Goal: Task Accomplishment & Management: Manage account settings

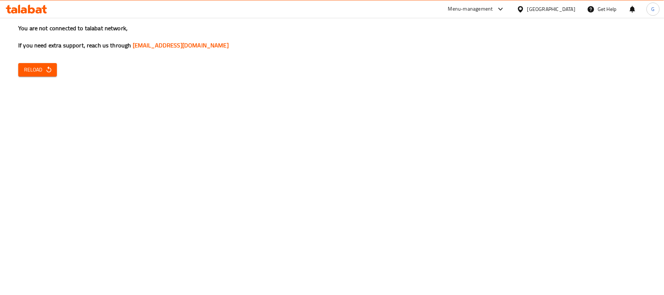
click at [36, 64] on button "Reload" at bounding box center [37, 69] width 39 height 13
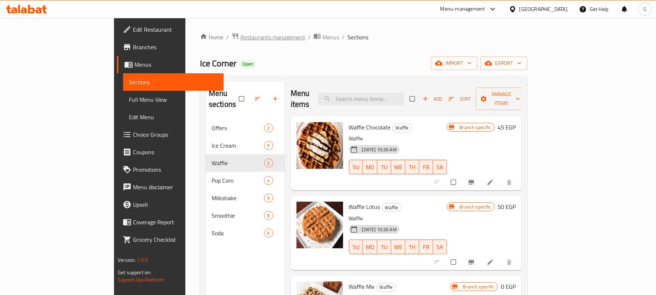
click at [241, 38] on span "Restaurants management" at bounding box center [273, 37] width 65 height 9
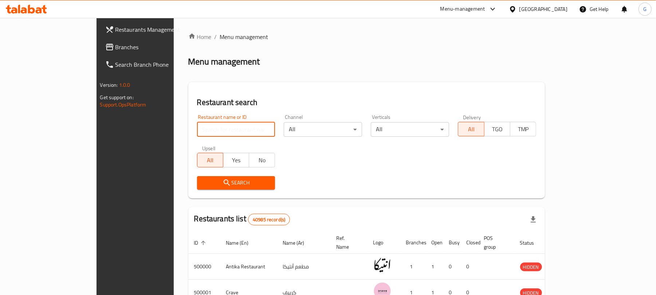
drag, startPoint x: 173, startPoint y: 130, endPoint x: 173, endPoint y: 138, distance: 8.4
click at [197, 130] on input "search" at bounding box center [236, 129] width 78 height 15
paste input "13265"
type input "13265"
drag, startPoint x: 515, startPoint y: 48, endPoint x: 518, endPoint y: 44, distance: 5.2
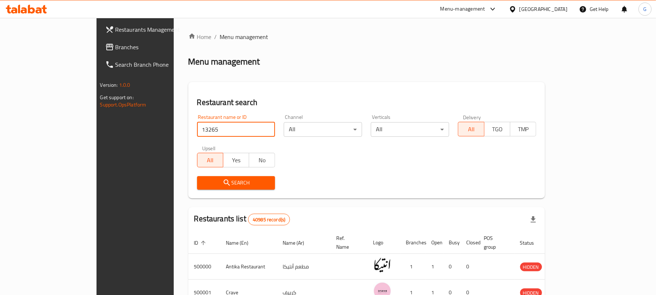
click at [515, 47] on div "Home / Menu management Menu management Restaurant search Restaurant name or ID …" at bounding box center [366, 265] width 357 height 467
click at [520, 9] on div at bounding box center [514, 9] width 11 height 8
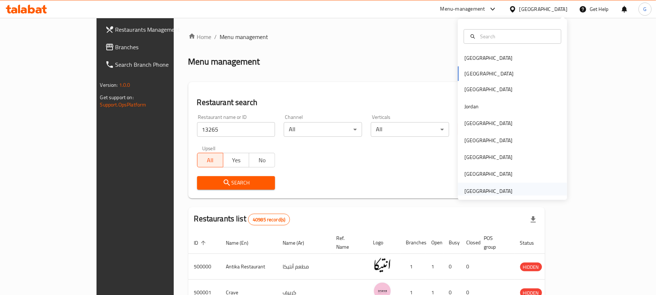
click at [498, 191] on div "[GEOGRAPHIC_DATA]" at bounding box center [489, 191] width 48 height 8
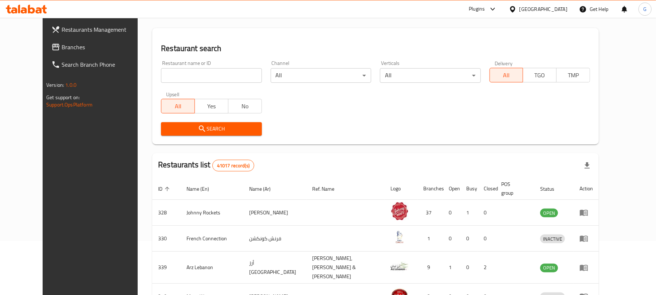
scroll to position [97, 0]
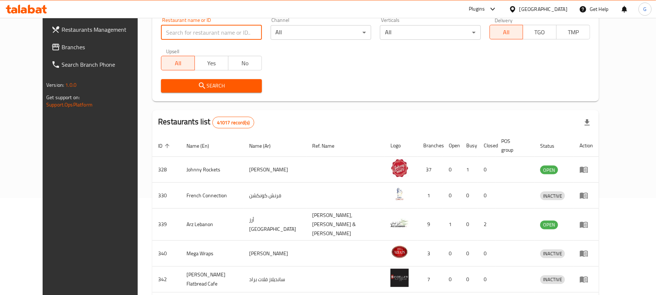
paste input "13265"
type input "13265"
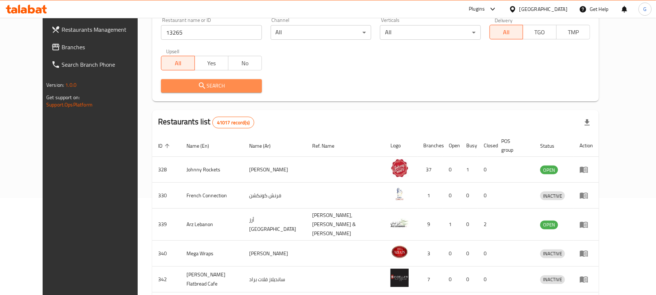
click at [172, 85] on span "Search" at bounding box center [211, 85] width 89 height 9
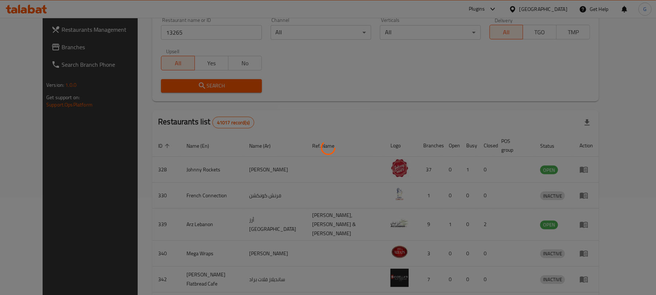
scroll to position [16, 0]
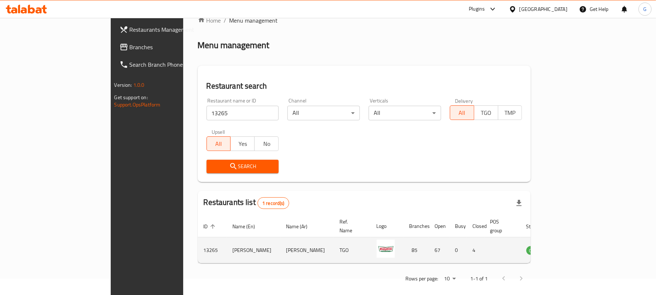
click at [584, 237] on td "enhanced table" at bounding box center [571, 250] width 25 height 26
click at [573, 247] on icon "enhanced table" at bounding box center [569, 250] width 8 height 6
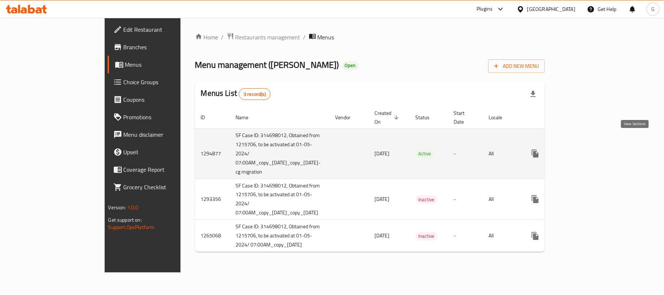
click at [592, 149] on icon "enhanced table" at bounding box center [587, 153] width 9 height 9
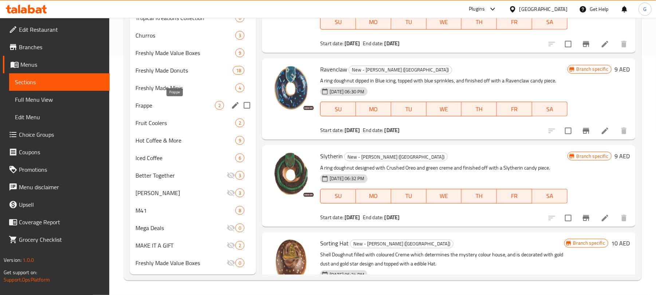
scroll to position [191, 0]
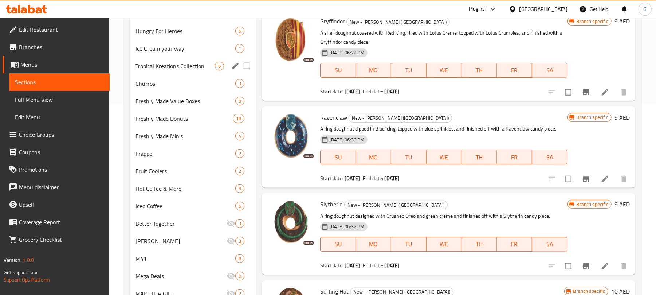
click at [189, 56] on div "Ice Cream your way! 1" at bounding box center [193, 48] width 126 height 17
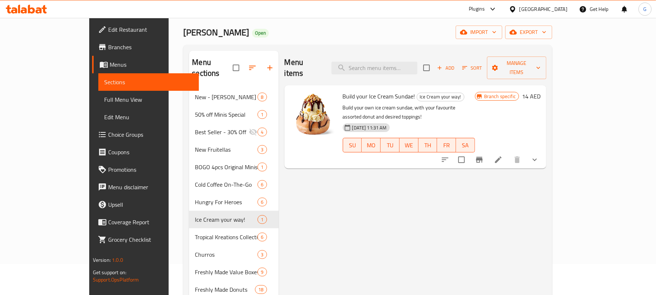
scroll to position [48, 0]
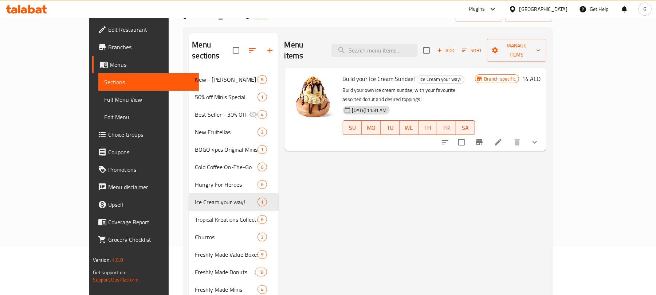
click at [354, 73] on span "Build your Ice Cream Sundae!" at bounding box center [379, 78] width 73 height 11
click at [544, 133] on button "show more" at bounding box center [534, 141] width 17 height 17
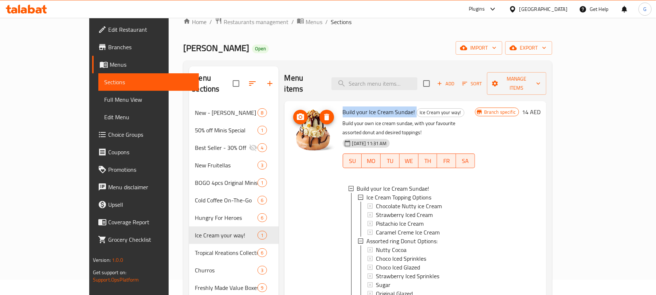
scroll to position [0, 0]
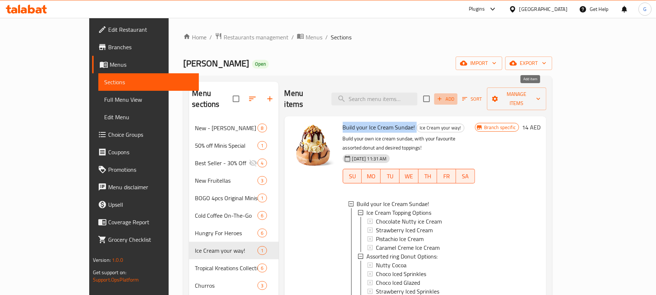
click at [456, 95] on span "Add" at bounding box center [446, 99] width 20 height 8
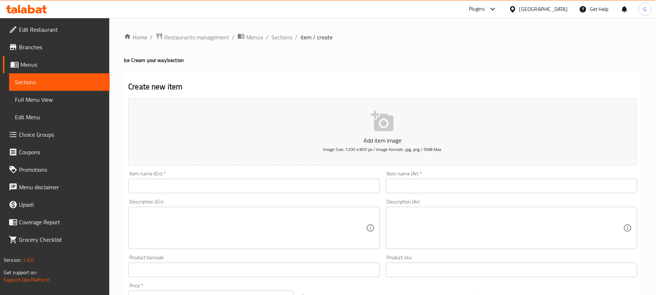
click at [197, 190] on input "text" at bounding box center [253, 186] width 251 height 15
paste input "Caramel Milkshake"
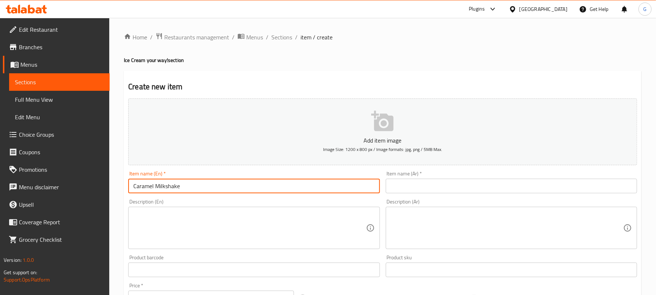
type input "Caramel Milkshake"
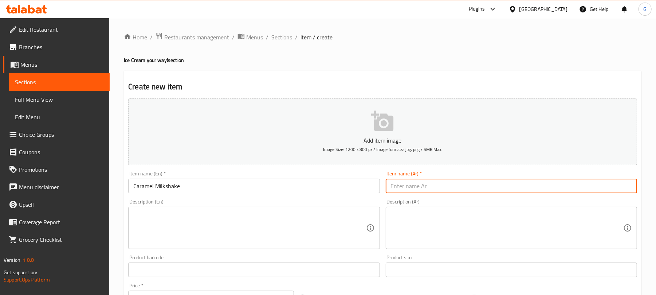
click at [430, 193] on input "text" at bounding box center [511, 186] width 251 height 15
paste input "ميلك [PERSON_NAME]"
type input "ميلك [PERSON_NAME]"
click at [278, 222] on textarea at bounding box center [249, 228] width 233 height 35
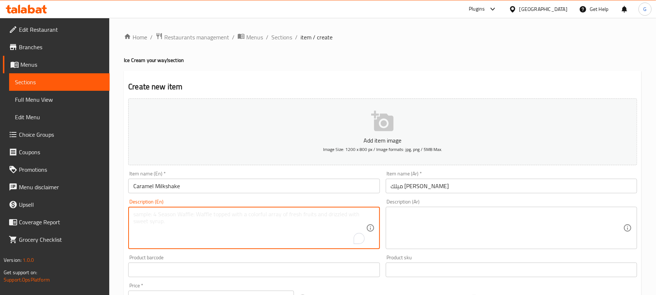
scroll to position [97, 0]
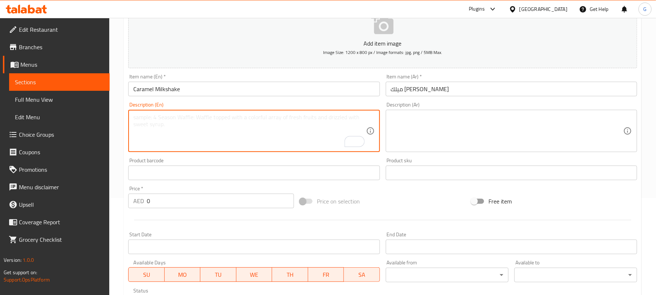
paste textarea "Made from Caramel Crunch Ice-cream, topped with Whipping Cream and finished off…"
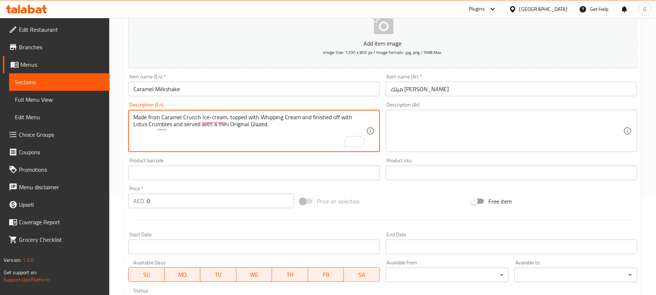
type textarea "Made from Caramel Crunch Ice-cream, topped with Whipping Cream and finished off…"
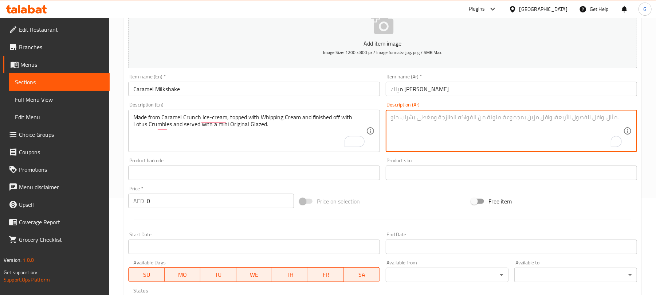
click at [449, 127] on textarea "To enrich screen reader interactions, please activate Accessibility in Grammarl…" at bounding box center [507, 131] width 233 height 35
paste textarea "محضر بعناية من [PERSON_NAME] ويعلوه كريمة مخفوقة وقطع اللوتس. تقدم مع [PERSON_N…"
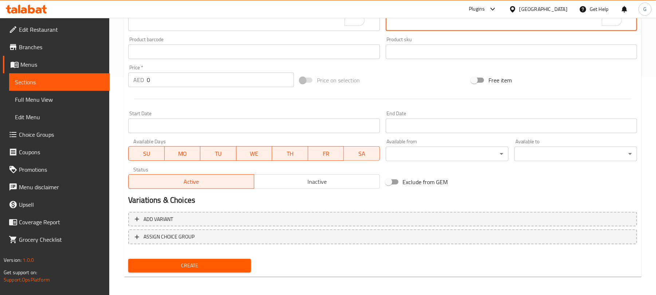
scroll to position [219, 0]
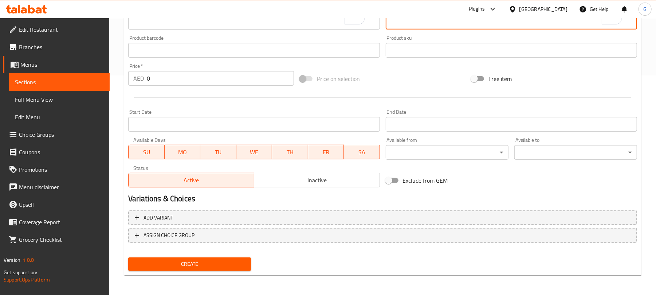
type textarea "محضر بعناية من [PERSON_NAME] ويعلوه كريمة مخفوقة وقطع اللوتس. تقدم مع [PERSON_N…"
click at [154, 77] on input "0" at bounding box center [220, 78] width 147 height 15
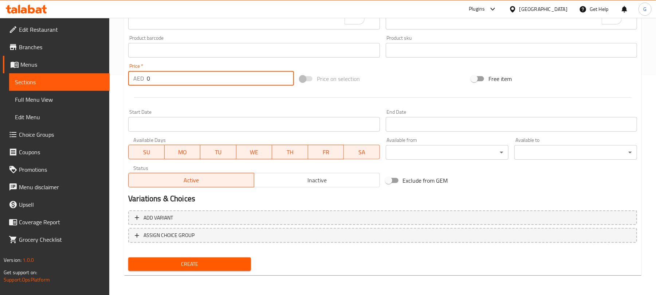
click at [154, 77] on input "0" at bounding box center [220, 78] width 147 height 15
paste input "21."
type input "21.0"
click at [243, 99] on div at bounding box center [382, 98] width 515 height 18
click at [232, 261] on span "Create" at bounding box center [189, 263] width 111 height 9
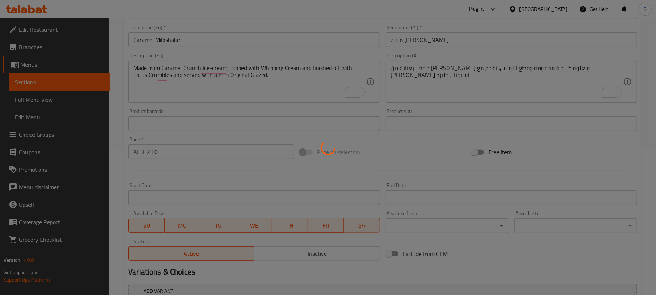
scroll to position [25, 0]
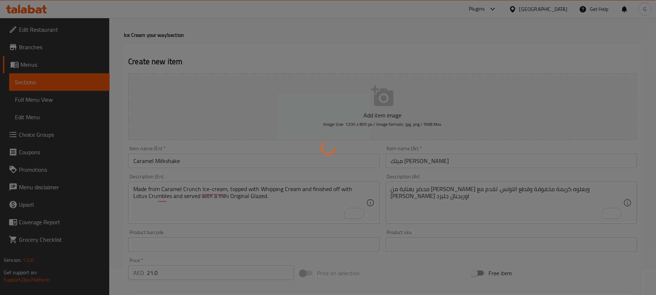
type input "0"
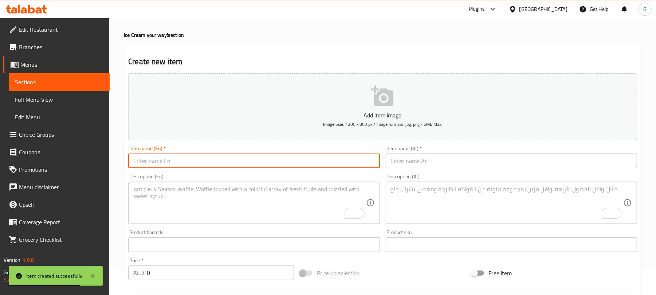
click at [161, 164] on input "text" at bounding box center [253, 160] width 251 height 15
paste input "Chocolate Milkshake"
type input "Chocolate Milkshake"
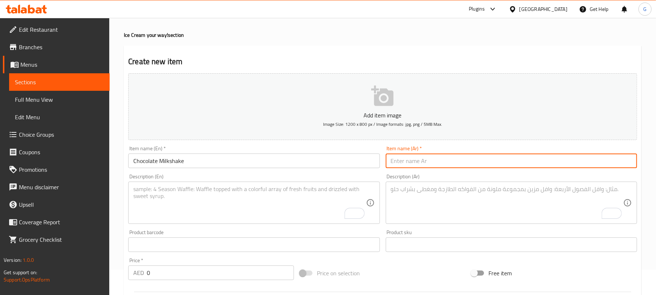
click at [435, 166] on input "text" at bounding box center [511, 160] width 251 height 15
paste input "ميلك شيك شوكولاتة"
type input "ميلك شيك شوكولاتة"
click at [183, 205] on textarea "To enrich screen reader interactions, please activate Accessibility in Grammarl…" at bounding box center [249, 203] width 233 height 35
paste textarea "Made from Double Chocolate Ice-cream, topped with Whipping Cream and finished o…"
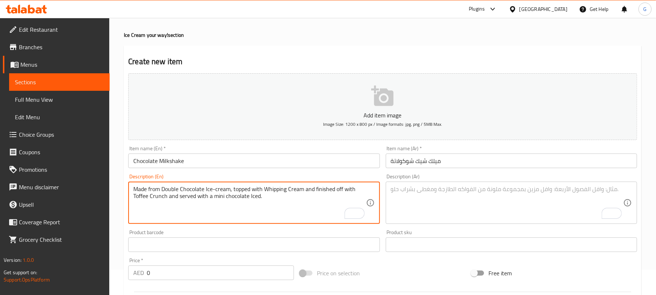
scroll to position [74, 0]
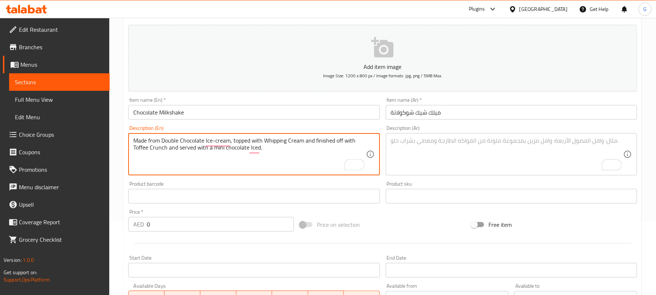
type textarea "Made from Double Chocolate Ice-cream, topped with Whipping Cream and finished o…"
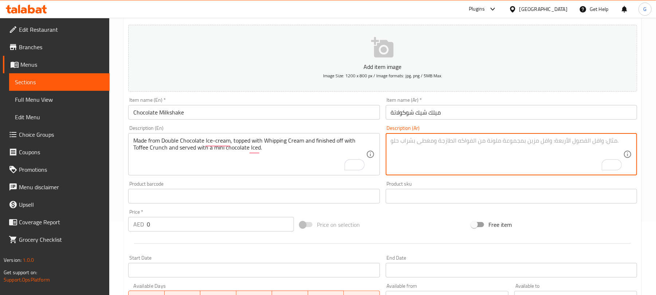
click at [448, 155] on textarea "To enrich screen reader interactions, please activate Accessibility in Grammarl…" at bounding box center [507, 154] width 233 height 35
paste textarea "محضر بعناية من [PERSON_NAME] ويعلوه كريمة مخفوقة وقطع التوفى كرانش. تقدم مع دون…"
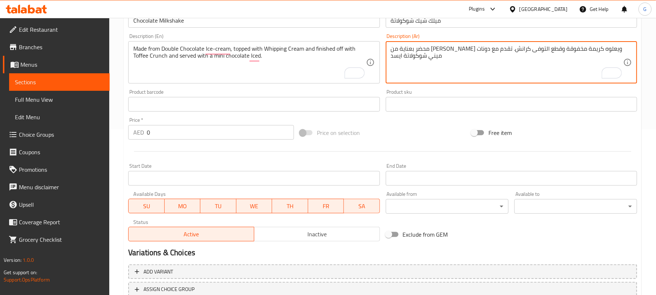
scroll to position [219, 0]
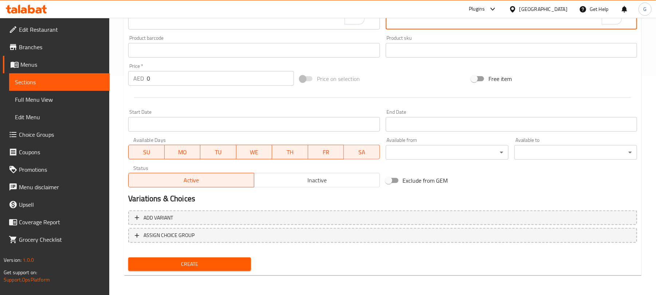
type textarea "محضر بعناية من [PERSON_NAME] ويعلوه كريمة مخفوقة وقطع التوفى كرانش. تقدم مع دون…"
click at [186, 74] on input "0" at bounding box center [220, 78] width 147 height 15
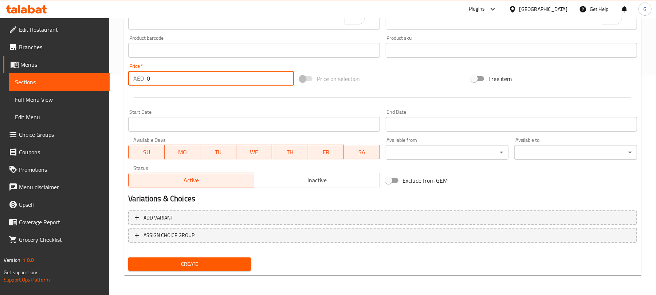
click at [186, 74] on input "0" at bounding box center [220, 78] width 147 height 15
paste input "21.0"
click at [186, 74] on input "021.0" at bounding box center [220, 78] width 147 height 15
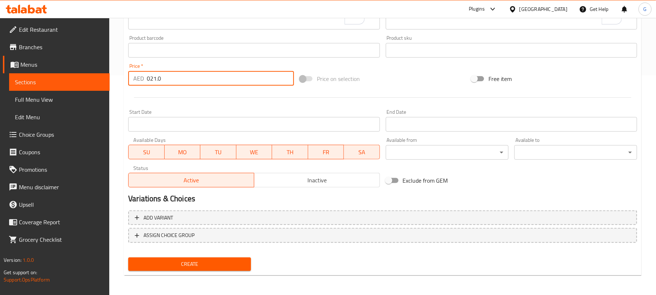
paste input "number"
type input "21.0"
click at [197, 101] on div at bounding box center [382, 98] width 515 height 18
click at [212, 265] on span "Create" at bounding box center [189, 263] width 111 height 9
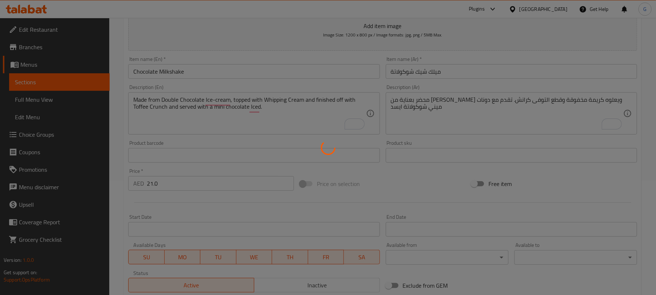
scroll to position [0, 0]
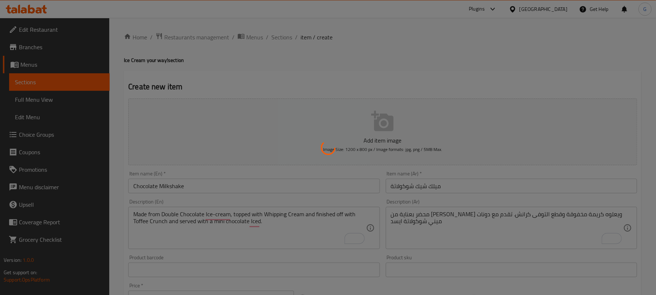
type input "0"
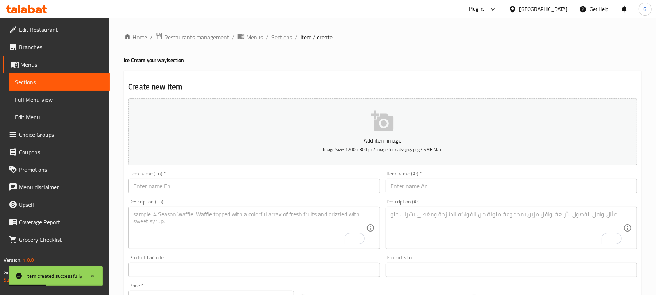
click at [277, 38] on span "Sections" at bounding box center [282, 37] width 21 height 9
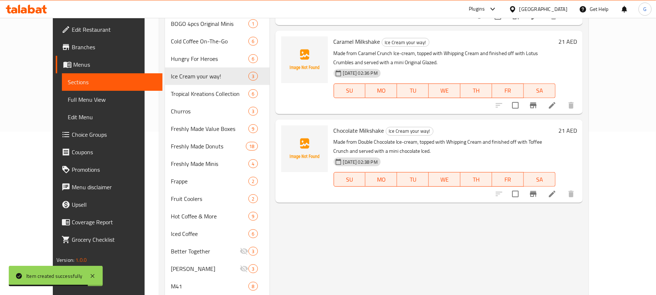
scroll to position [146, 0]
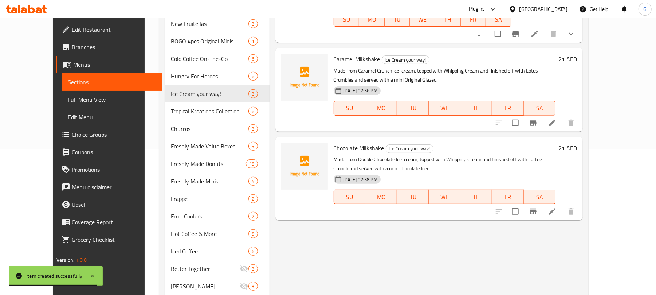
click at [334, 54] on span "Caramel Milkshake" at bounding box center [357, 59] width 47 height 11
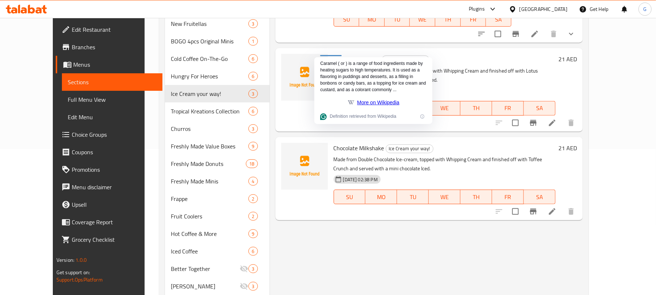
click at [341, 143] on span "Chocolate Milkshake" at bounding box center [359, 148] width 51 height 11
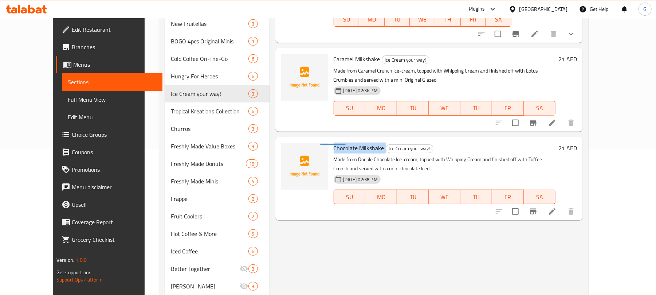
click at [341, 143] on span "Chocolate Milkshake" at bounding box center [359, 148] width 51 height 11
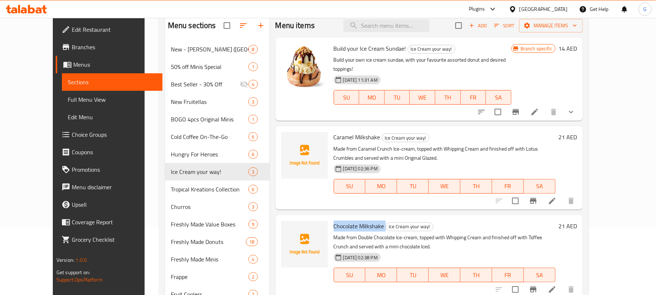
scroll to position [48, 0]
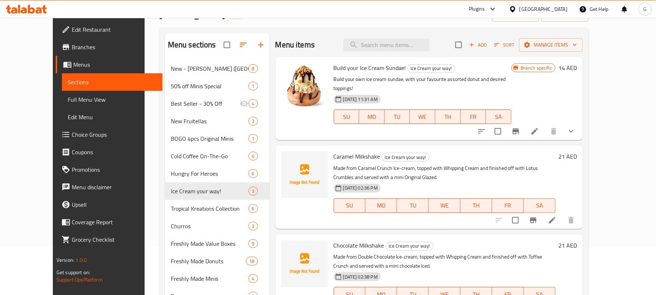
click at [442, 151] on h6 "Caramel Milkshake Ice Cream your way!" at bounding box center [445, 156] width 222 height 10
click at [442, 164] on p "Made from Caramel Crunch Ice-cream, topped with Whipping Cream and finished off…" at bounding box center [445, 173] width 222 height 18
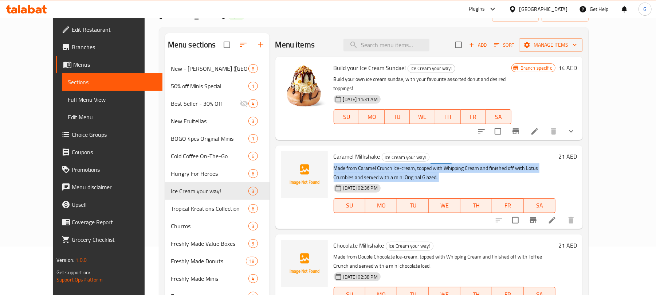
click at [442, 164] on p "Made from Caramel Crunch Ice-cream, topped with Whipping Cream and finished off…" at bounding box center [445, 173] width 222 height 18
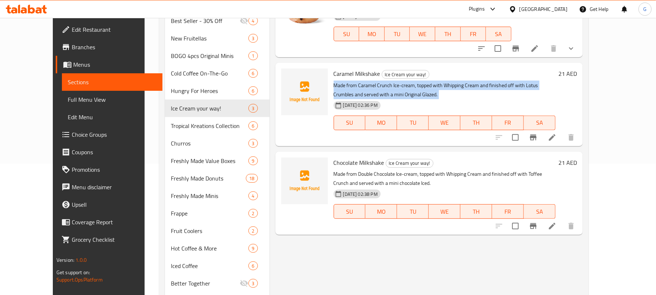
scroll to position [146, 0]
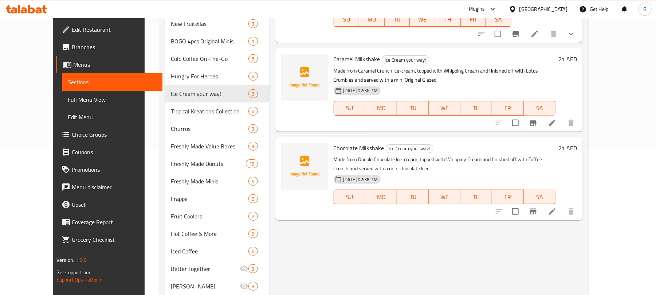
click at [445, 155] on p "Made from Double Chocolate Ice-cream, topped with Whipping Cream and finished o…" at bounding box center [445, 164] width 222 height 18
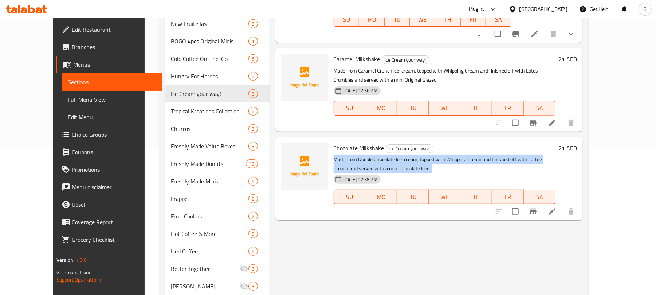
click at [445, 155] on p "Made from Double Chocolate Ice-cream, topped with Whipping Cream and finished o…" at bounding box center [445, 164] width 222 height 18
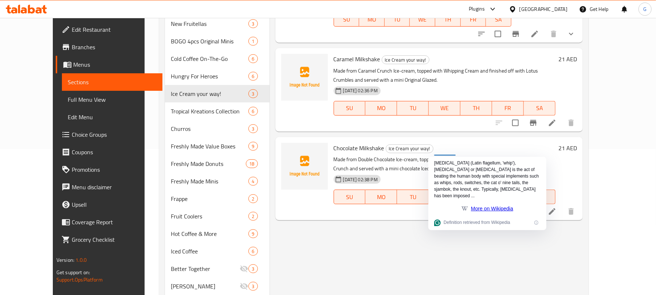
click at [345, 66] on p "Made from Caramel Crunch Ice-cream, topped with Whipping Cream and finished off…" at bounding box center [445, 75] width 222 height 18
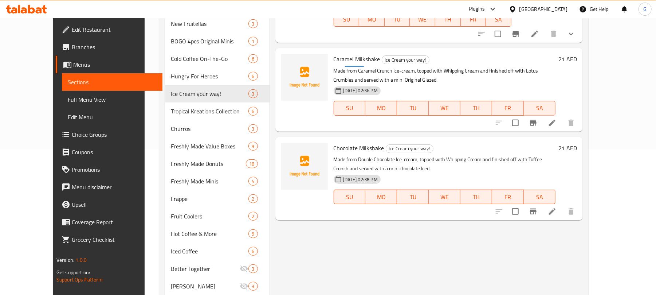
click at [345, 66] on div at bounding box center [354, 62] width 19 height 10
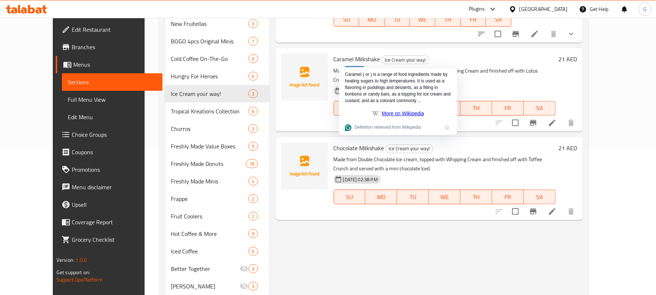
click at [334, 66] on p "Made from Caramel Crunch Ice-cream, topped with Whipping Cream and finished off…" at bounding box center [445, 75] width 222 height 18
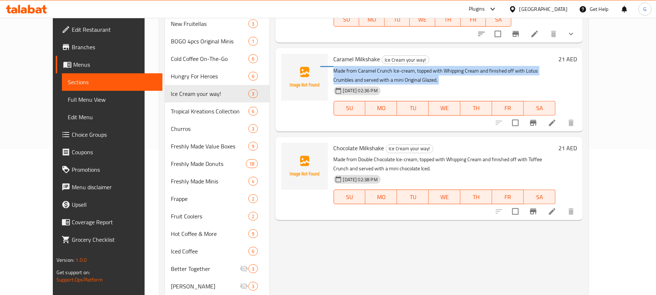
click at [334, 66] on p "Made from Caramel Crunch Ice-cream, topped with Whipping Cream and finished off…" at bounding box center [445, 75] width 222 height 18
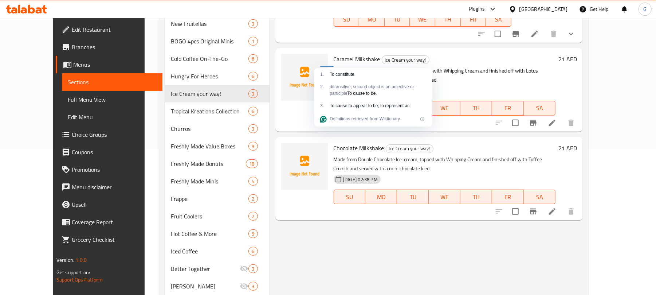
click at [477, 83] on div "[DATE] 02:36 PM SU MO TU WE TH FR SA" at bounding box center [445, 102] width 228 height 39
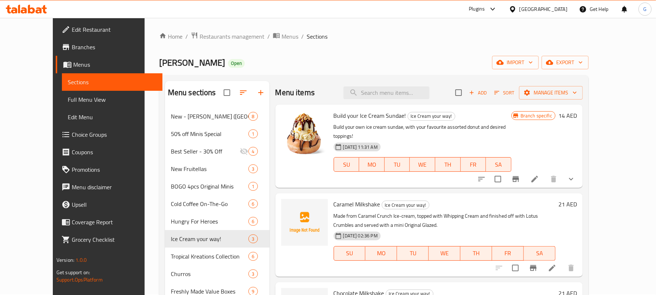
scroll to position [0, 0]
click at [583, 61] on span "export" at bounding box center [565, 63] width 35 height 9
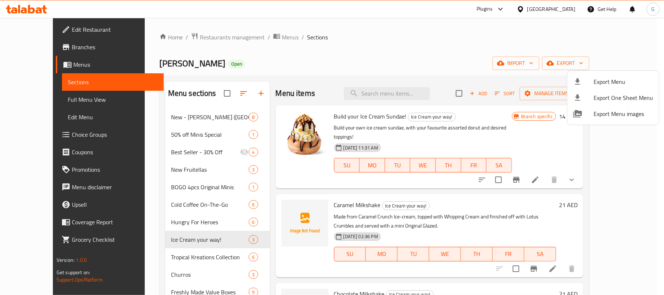
click at [611, 88] on li "Export Menu" at bounding box center [612, 82] width 91 height 16
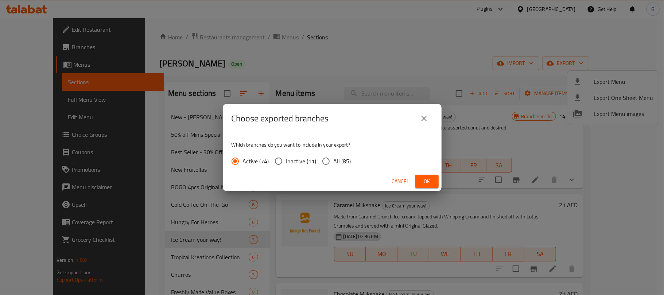
click at [333, 161] on span "All (85)" at bounding box center [341, 161] width 17 height 9
click at [333, 161] on input "All (85)" at bounding box center [325, 160] width 15 height 15
radio input "true"
click at [432, 182] on button "Ok" at bounding box center [426, 181] width 23 height 13
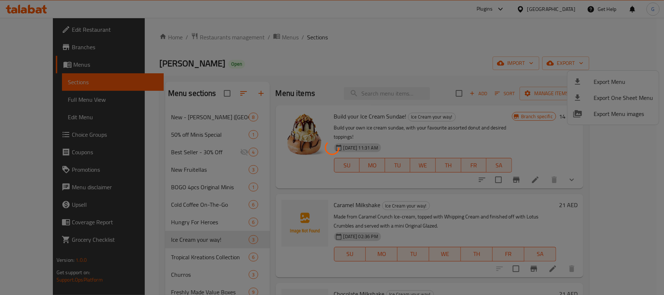
click at [424, 55] on div at bounding box center [332, 147] width 664 height 295
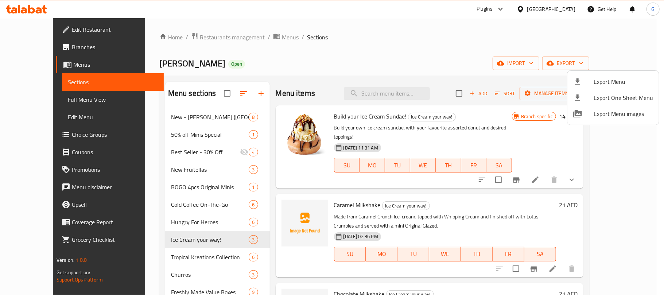
click at [197, 34] on div at bounding box center [332, 147] width 664 height 295
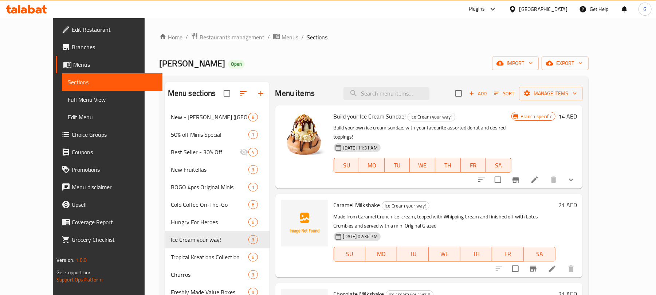
click at [205, 37] on span "Restaurants management" at bounding box center [232, 37] width 65 height 9
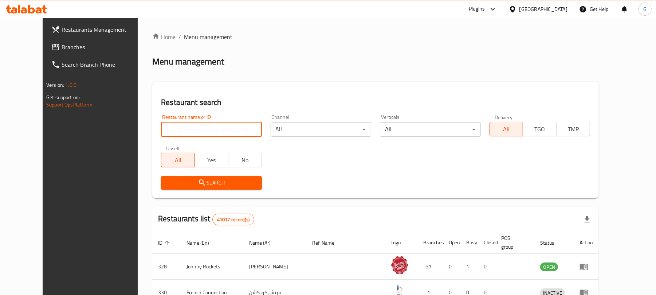
click at [164, 130] on input "search" at bounding box center [211, 129] width 101 height 15
paste input "2913"
type input "2913"
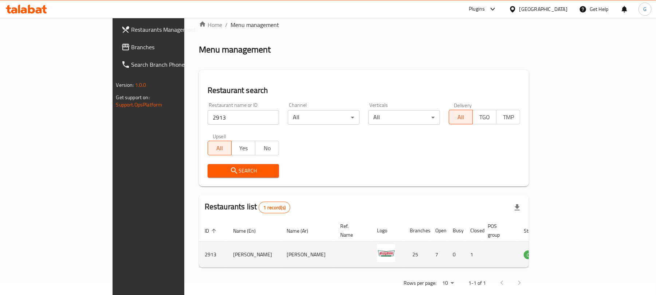
scroll to position [16, 0]
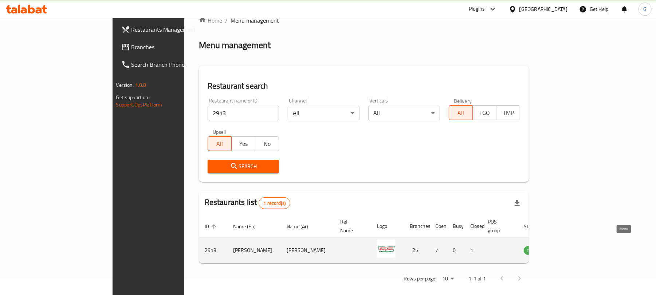
click at [571, 246] on icon "enhanced table" at bounding box center [566, 250] width 9 height 9
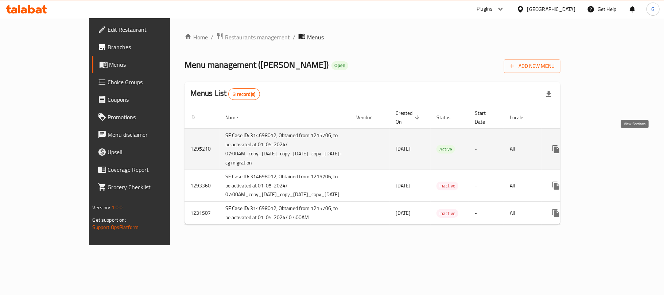
click at [617, 140] on link "enhanced table" at bounding box center [608, 148] width 17 height 17
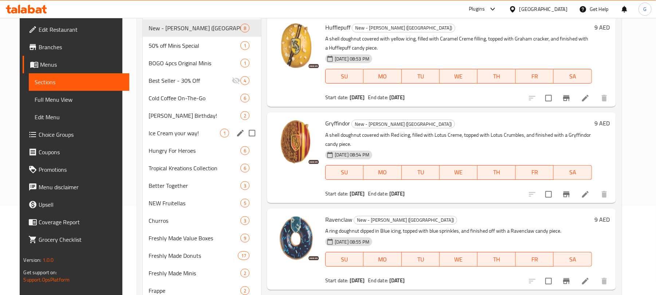
scroll to position [97, 0]
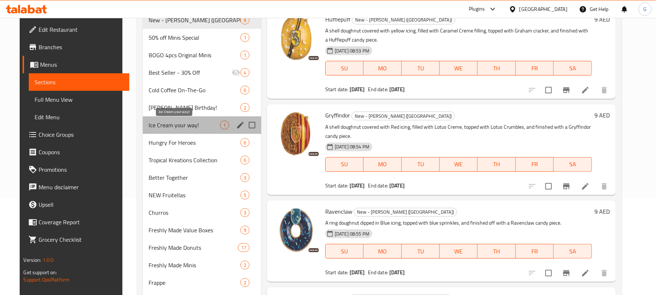
click at [178, 129] on span "Ice Cream your way!" at bounding box center [184, 125] width 71 height 9
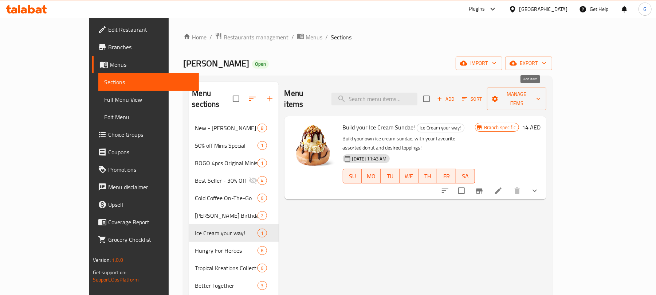
click at [456, 97] on span "Add" at bounding box center [446, 99] width 20 height 8
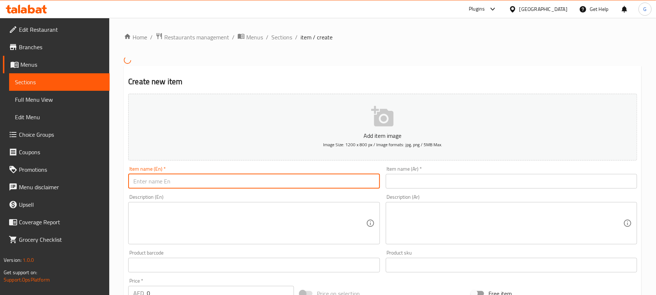
click at [248, 184] on input "text" at bounding box center [253, 181] width 251 height 15
paste input "Caramel Milkshake"
type input "Caramel Milkshake"
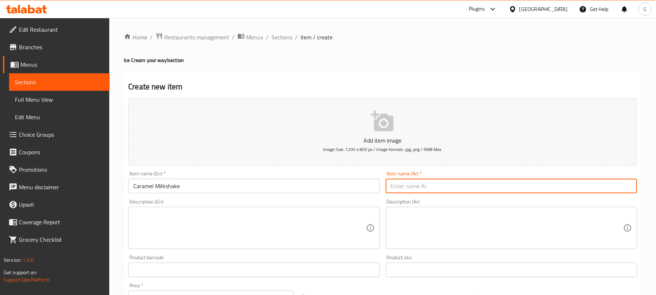
click at [423, 186] on input "text" at bounding box center [511, 186] width 251 height 15
paste input "ميلك [PERSON_NAME]"
type input "ميلك [PERSON_NAME]"
click at [418, 220] on textarea at bounding box center [507, 228] width 233 height 35
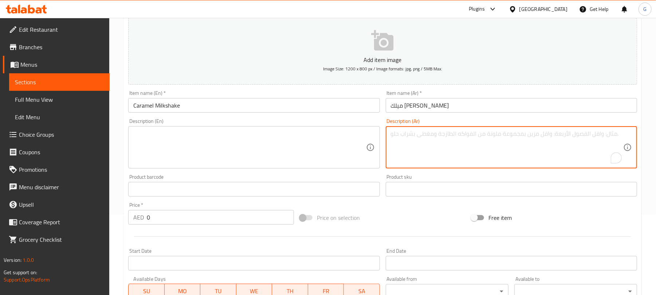
scroll to position [97, 0]
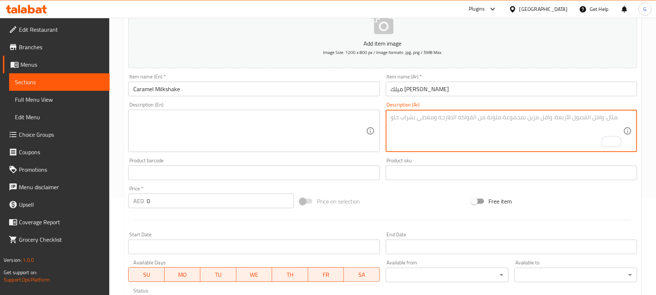
click at [186, 128] on textarea at bounding box center [249, 131] width 233 height 35
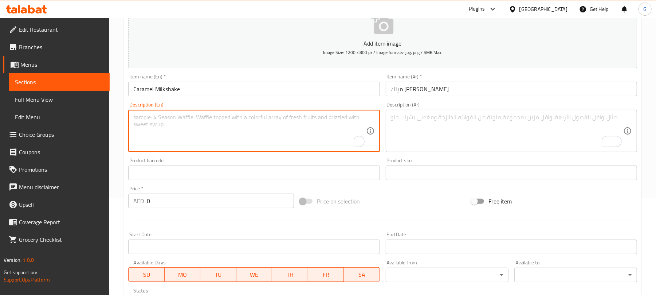
paste textarea "Made from Caramel Crunch Ice-cream, topped with Whipping Cream and finished off…"
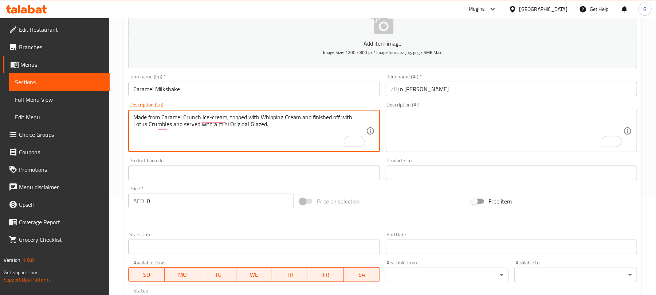
type textarea "Made from Caramel Crunch Ice-cream, topped with Whipping Cream and finished off…"
click at [476, 136] on textarea "To enrich screen reader interactions, please activate Accessibility in Grammarl…" at bounding box center [507, 131] width 233 height 35
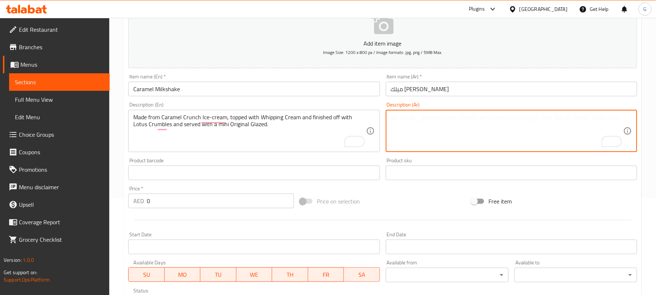
paste textarea "محضر بعناية من [PERSON_NAME] ويعلوه كريمة مخفوقة وقطع اللوتس. تقدم مع [PERSON_N…"
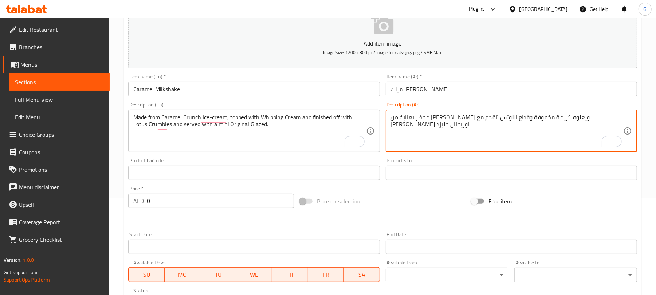
type textarea "محضر بعناية من [PERSON_NAME] ويعلوه كريمة مخفوقة وقطع اللوتس. تقدم مع [PERSON_N…"
click at [171, 203] on input "0" at bounding box center [220, 201] width 147 height 15
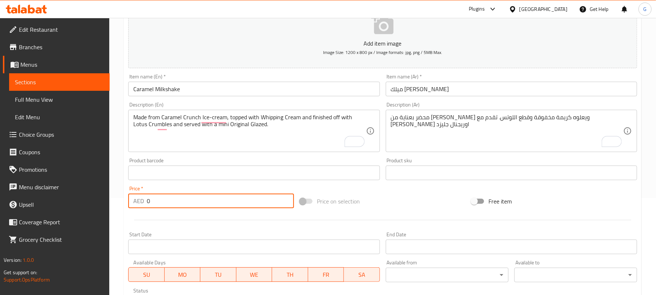
click at [171, 203] on input "0" at bounding box center [220, 201] width 147 height 15
paste input "21."
type input "21.0"
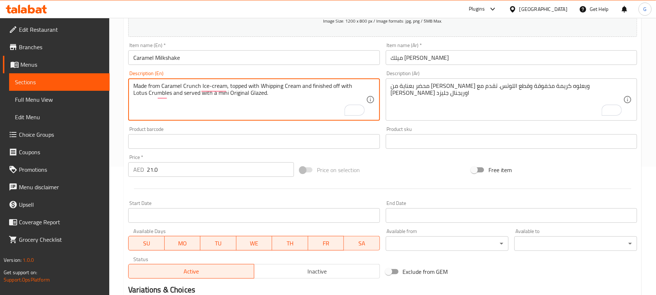
scroll to position [48, 0]
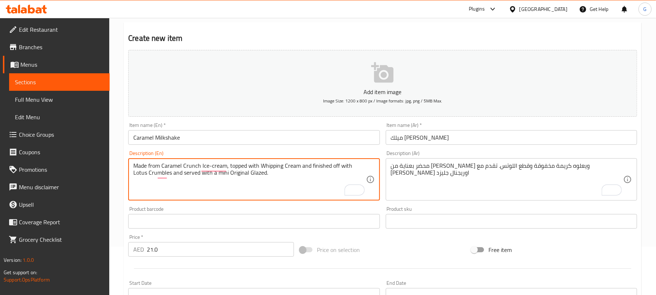
click at [189, 138] on input "Caramel Milkshake" at bounding box center [253, 137] width 251 height 15
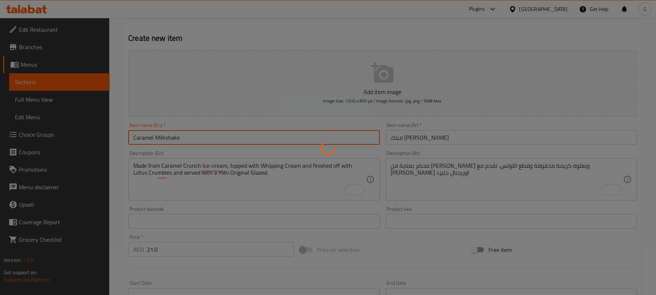
type input "0"
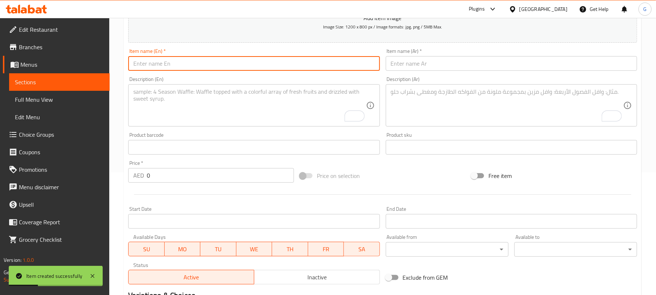
scroll to position [74, 0]
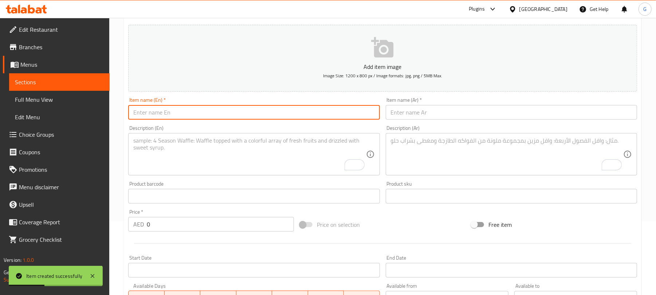
click at [159, 105] on input "text" at bounding box center [253, 112] width 251 height 15
paste input "Chocolate Milkshake"
type input "Chocolate Milkshake"
click at [414, 113] on input "text" at bounding box center [511, 112] width 251 height 15
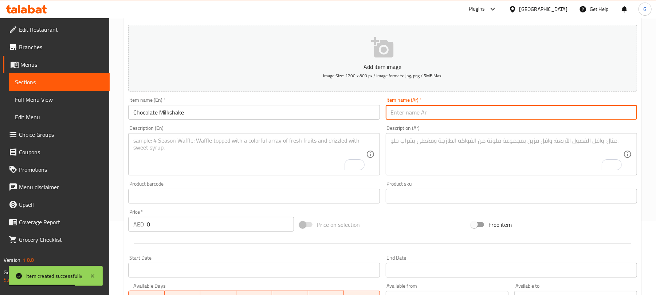
paste input "ميلك شيك شوكولاتة"
type input "ميلك شيك شوكولاتة"
click at [278, 146] on textarea "To enrich screen reader interactions, please activate Accessibility in Grammarl…" at bounding box center [249, 154] width 233 height 35
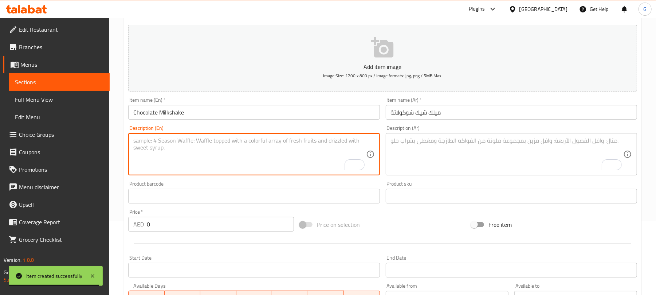
click at [227, 149] on textarea "To enrich screen reader interactions, please activate Accessibility in Grammarl…" at bounding box center [249, 154] width 233 height 35
paste textarea "Made from Double Chocolate Ice-cream, topped with Whipping Cream and finished o…"
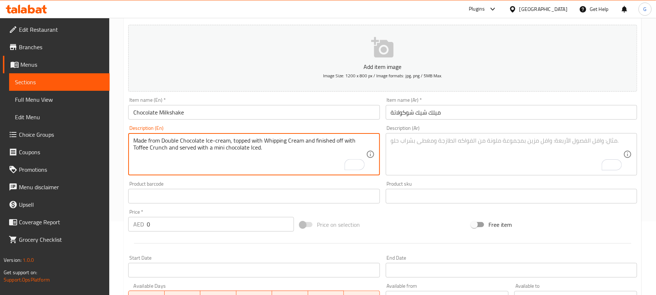
type textarea "Made from Double Chocolate Ice-cream, topped with Whipping Cream and finished o…"
click at [445, 161] on textarea "To enrich screen reader interactions, please activate Accessibility in Grammarl…" at bounding box center [507, 154] width 233 height 35
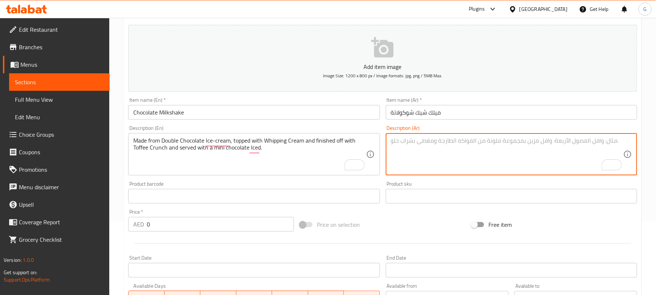
paste textarea "محضر بعناية من [PERSON_NAME] ويعلوه كريمة مخفوقة وقطع التوفى كرانش. تقدم مع دون…"
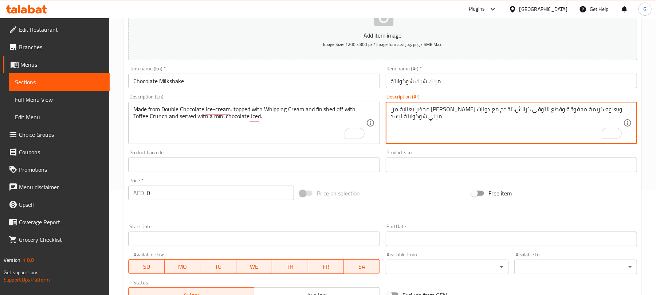
scroll to position [122, 0]
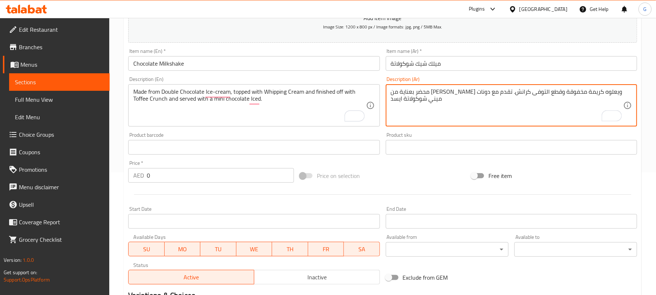
type textarea "محضر بعناية من [PERSON_NAME] ويعلوه كريمة مخفوقة وقطع التوفى كرانش. تقدم مع دون…"
click at [222, 171] on input "0" at bounding box center [220, 175] width 147 height 15
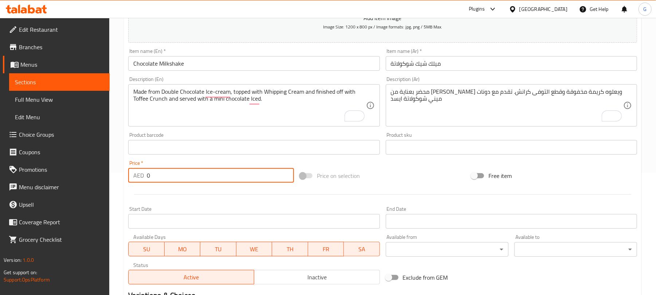
click at [222, 171] on input "0" at bounding box center [220, 175] width 147 height 15
paste input "21."
type input "21.0"
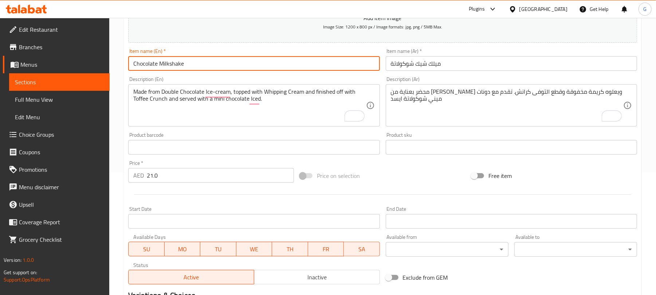
click at [230, 64] on input "Chocolate Milkshake" at bounding box center [253, 63] width 251 height 15
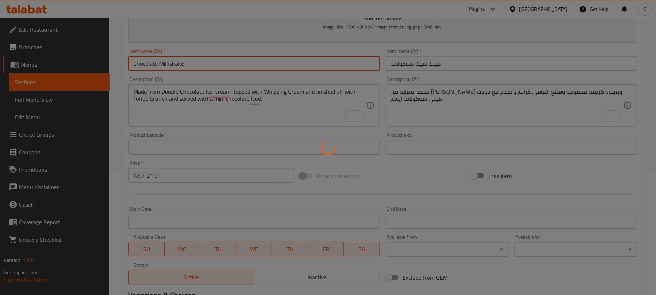
type input "0"
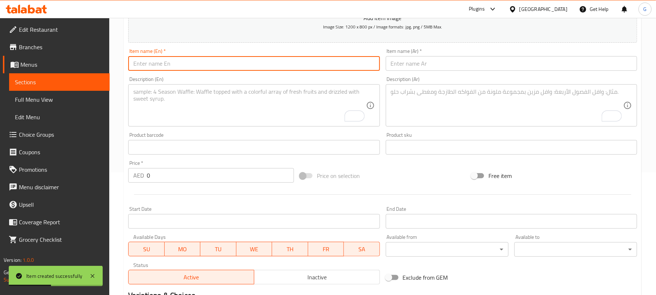
scroll to position [0, 0]
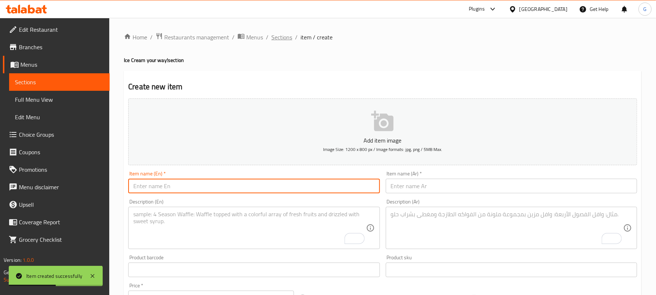
click at [278, 36] on span "Sections" at bounding box center [282, 37] width 21 height 9
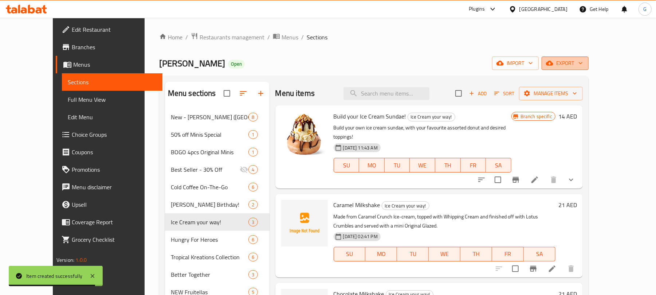
click at [583, 63] on span "export" at bounding box center [565, 63] width 35 height 9
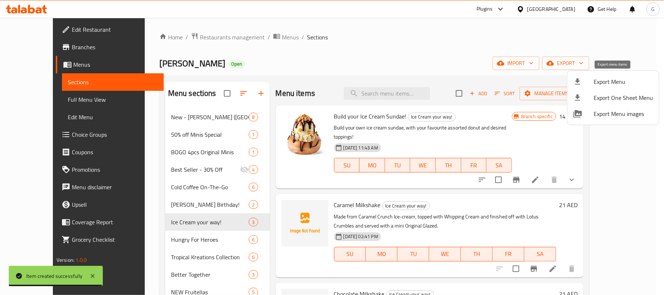
click at [607, 78] on span "Export Menu" at bounding box center [622, 81] width 59 height 9
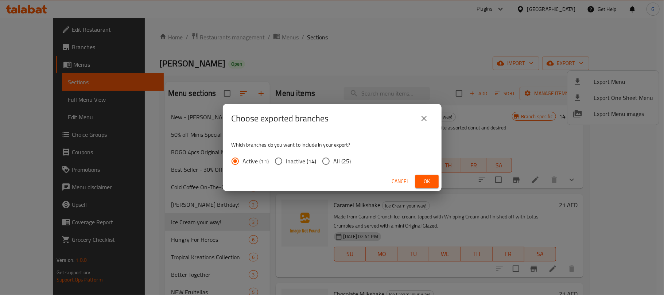
click at [316, 160] on div "Active (11) Inactive (14) All (25)" at bounding box center [293, 160] width 125 height 15
click at [332, 164] on input "All (25)" at bounding box center [325, 160] width 15 height 15
radio input "true"
click at [416, 175] on button "Ok" at bounding box center [426, 181] width 23 height 13
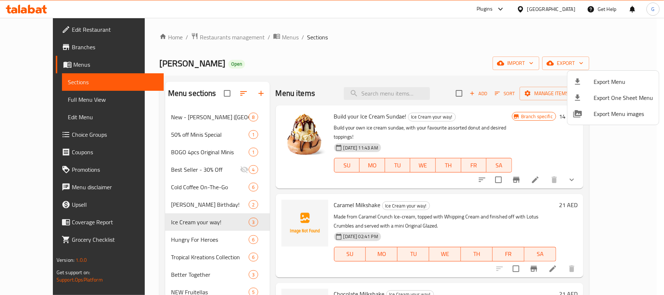
click at [203, 36] on div at bounding box center [332, 147] width 664 height 295
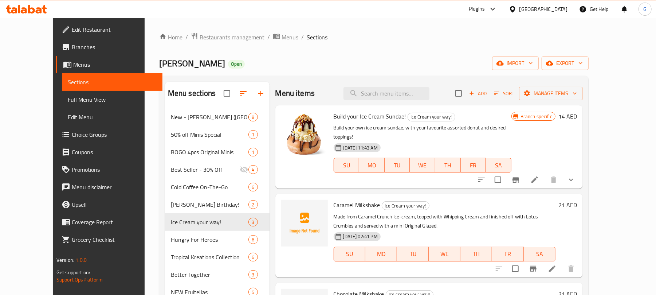
click at [202, 35] on span "Restaurants management" at bounding box center [232, 37] width 65 height 9
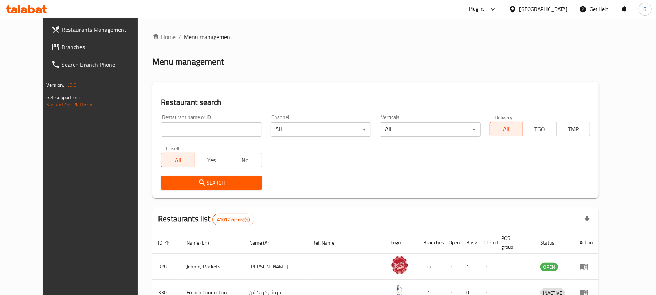
drag, startPoint x: 186, startPoint y: 138, endPoint x: 186, endPoint y: 134, distance: 4.0
click at [186, 138] on div "Restaurant name or ID Restaurant name or ID" at bounding box center [211, 125] width 109 height 31
click at [186, 133] on input "search" at bounding box center [211, 129] width 101 height 15
paste input "690377"
type input "690377"
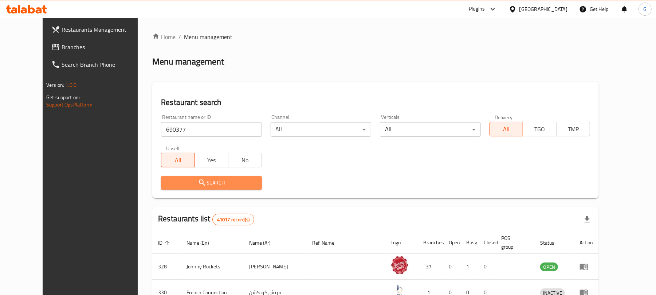
click at [168, 184] on span "Search" at bounding box center [211, 182] width 89 height 9
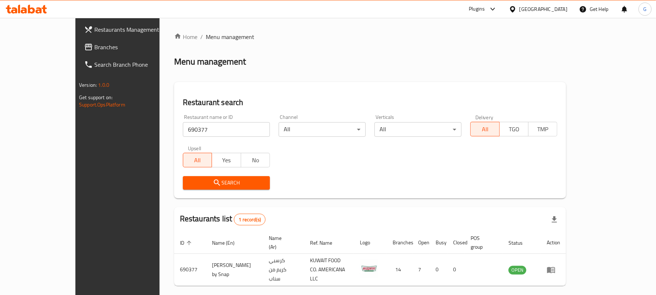
scroll to position [16, 0]
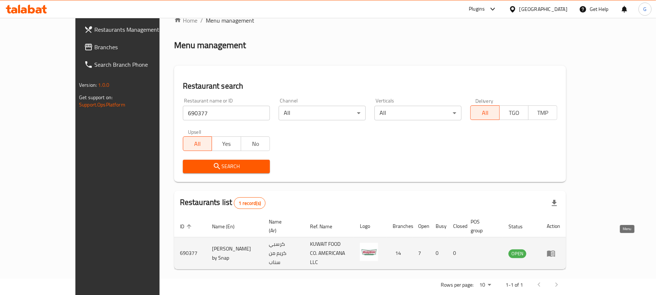
click at [556, 249] on icon "enhanced table" at bounding box center [551, 253] width 9 height 9
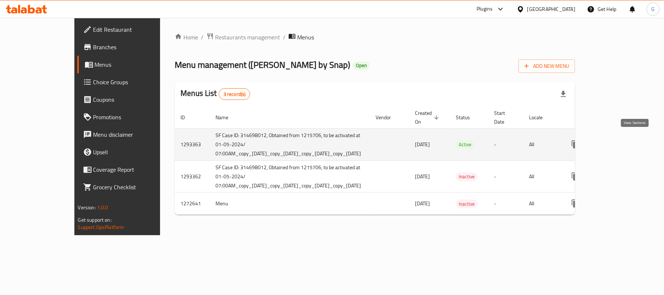
click at [632, 141] on icon "enhanced table" at bounding box center [627, 144] width 9 height 9
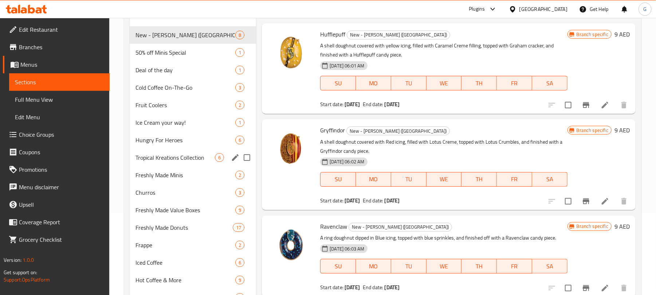
scroll to position [97, 0]
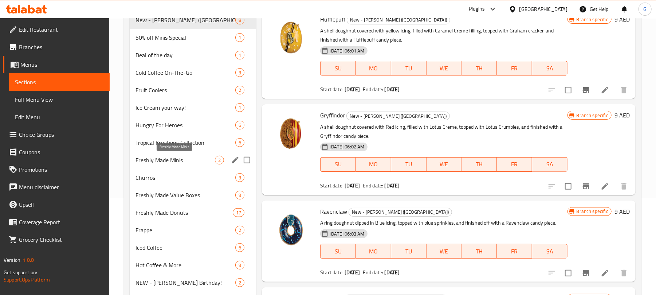
click at [197, 163] on span "Freshly Made Minis" at bounding box center [175, 160] width 79 height 9
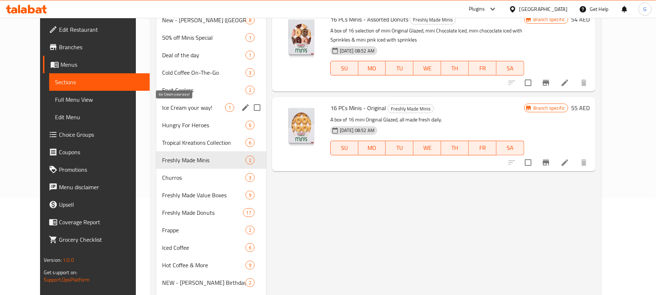
click at [197, 107] on span "Ice Cream your way!" at bounding box center [193, 107] width 63 height 9
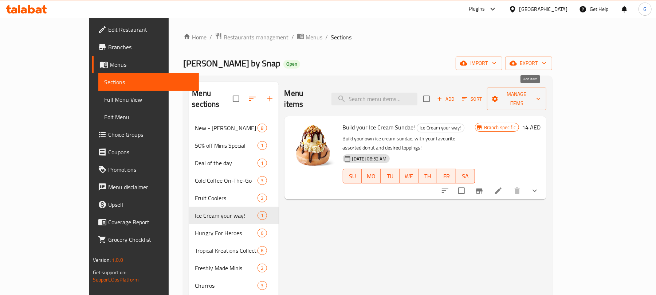
click at [456, 95] on span "Add" at bounding box center [446, 99] width 20 height 8
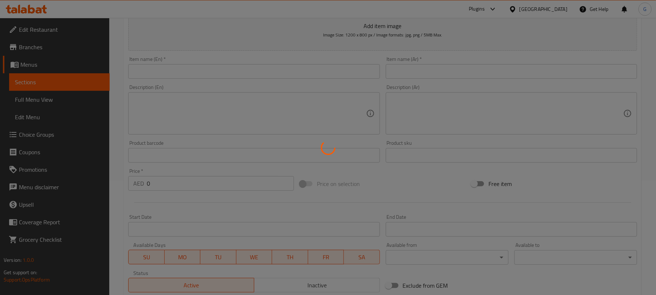
scroll to position [97, 0]
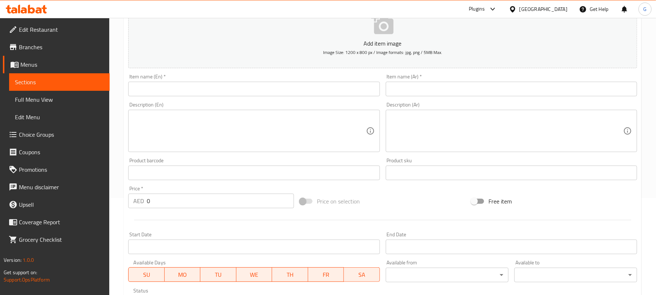
click at [185, 95] on input "text" at bounding box center [253, 89] width 251 height 15
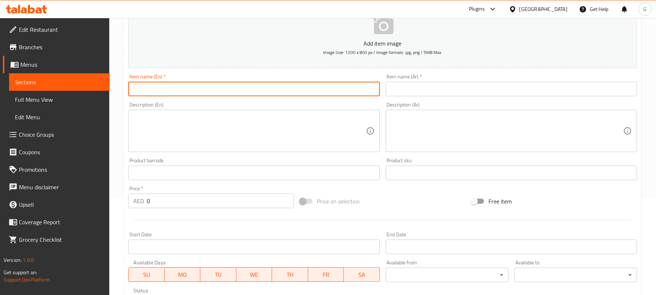
paste input "Caramel Milkshake"
type input "Caramel Milkshake"
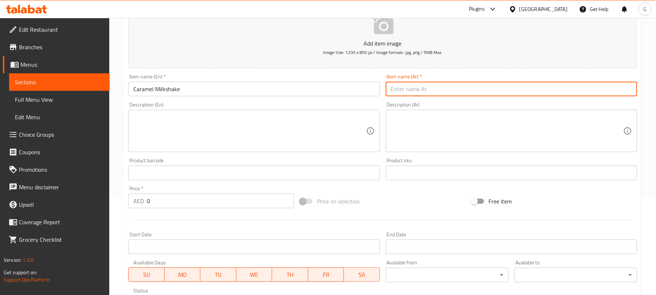
click at [428, 82] on input "text" at bounding box center [511, 89] width 251 height 15
paste input "ميلك [PERSON_NAME]"
type input "ميلك [PERSON_NAME]"
click at [286, 122] on textarea at bounding box center [249, 131] width 233 height 35
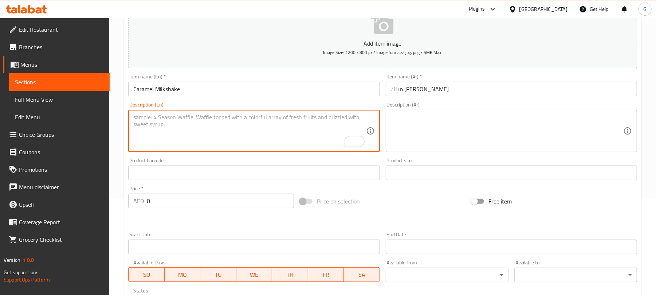
click at [173, 134] on textarea "To enrich screen reader interactions, please activate Accessibility in Grammarl…" at bounding box center [249, 131] width 233 height 35
paste textarea "Made from Caramel Crunch Ice-cream, topped with Whipping Cream and finished off…"
type textarea "Made from Caramel Crunch Ice-cream, topped with Whipping Cream and finished off…"
click at [480, 141] on textarea at bounding box center [507, 131] width 233 height 35
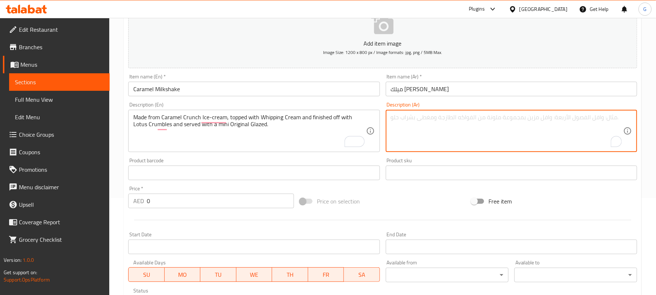
paste textarea "محضر بعناية من [PERSON_NAME] ويعلوه كريمة مخفوقة وقطع اللوتس. تقدم مع [PERSON_N…"
type textarea "محضر بعناية من [PERSON_NAME] ويعلوه كريمة مخفوقة وقطع اللوتس. تقدم مع [PERSON_N…"
click at [167, 197] on input "0" at bounding box center [220, 201] width 147 height 15
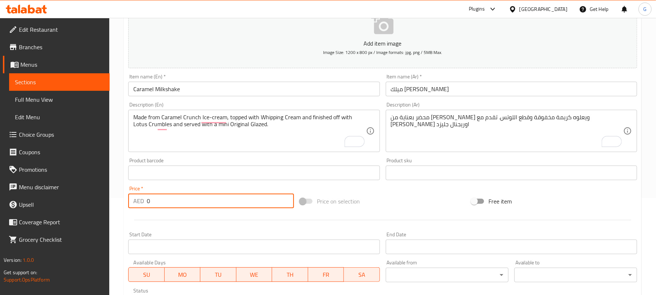
click at [167, 197] on input "0" at bounding box center [220, 201] width 147 height 15
paste input "21."
type input "21.0"
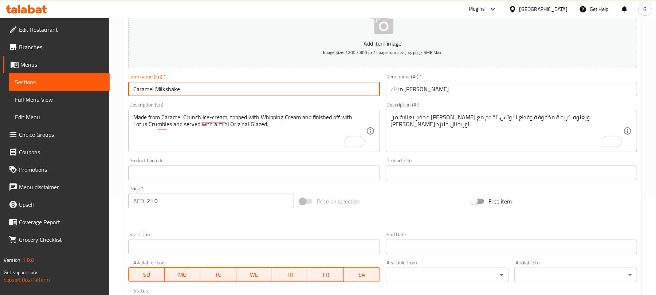
click at [231, 90] on input "Caramel Milkshake" at bounding box center [253, 89] width 251 height 15
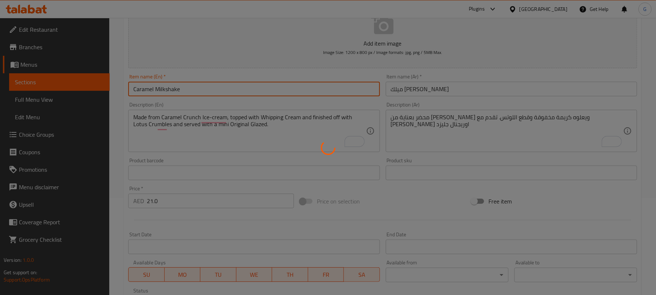
type input "0"
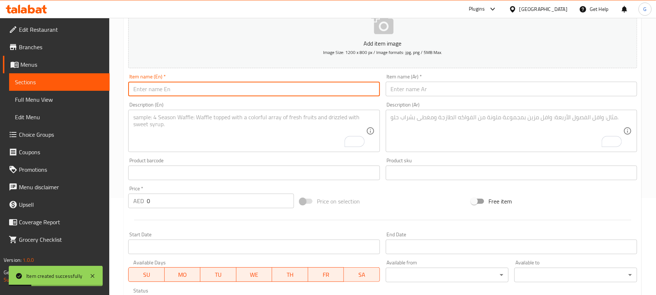
paste input "Chocolate Milkshake"
type input "Chocolate Milkshake"
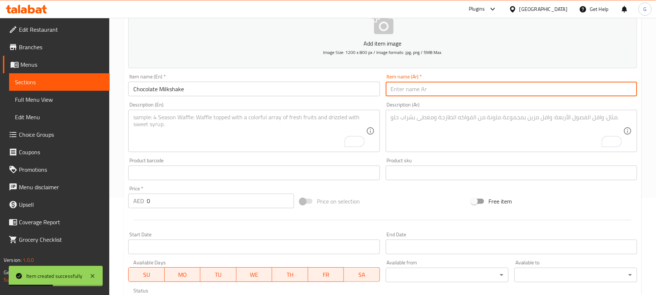
click at [419, 95] on input "text" at bounding box center [511, 89] width 251 height 15
paste input "ميلك شيك شوكولاتة"
type input "ميلك شيك شوكولاتة"
click at [188, 138] on textarea "To enrich screen reader interactions, please activate Accessibility in Grammarl…" at bounding box center [249, 131] width 233 height 35
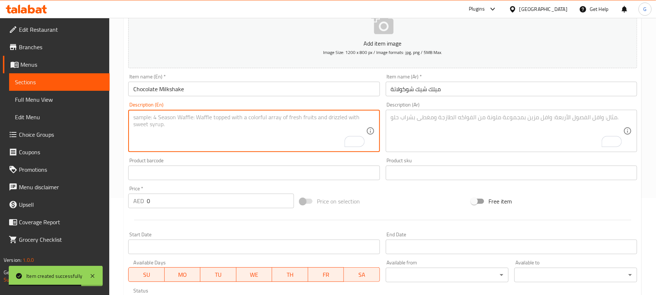
paste textarea "Made from Double Chocolate Ice-cream, topped with Whipping Cream and finished o…"
type textarea "Made from Double Chocolate Ice-cream, topped with Whipping Cream and finished o…"
click at [465, 128] on textarea "To enrich screen reader interactions, please activate Accessibility in Grammarl…" at bounding box center [507, 131] width 233 height 35
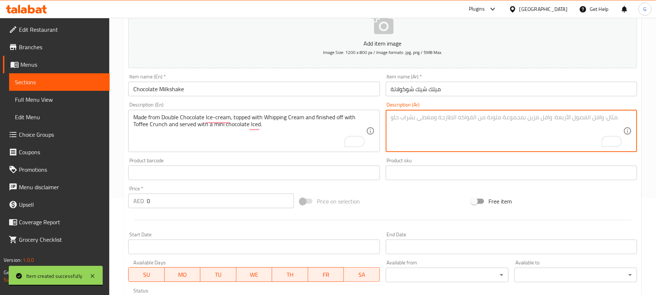
paste textarea "محضر بعناية من [PERSON_NAME] ويعلوه كريمة مخفوقة وقطع التوفى كرانش. تقدم مع دون…"
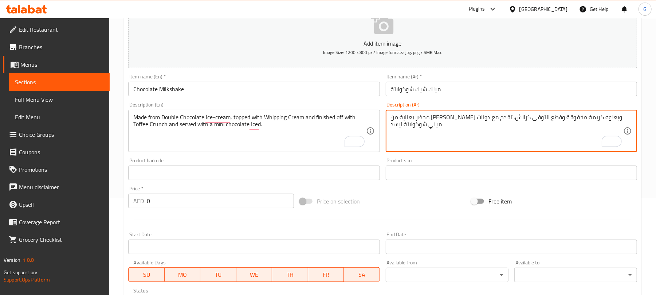
type textarea "محضر بعناية من [PERSON_NAME] ويعلوه كريمة مخفوقة وقطع التوفى كرانش. تقدم مع دون…"
click at [244, 203] on input "0" at bounding box center [220, 201] width 147 height 15
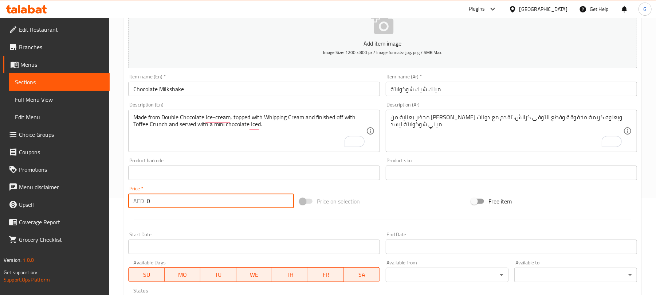
click at [244, 203] on input "0" at bounding box center [220, 201] width 147 height 15
paste input "21."
type input "21.0"
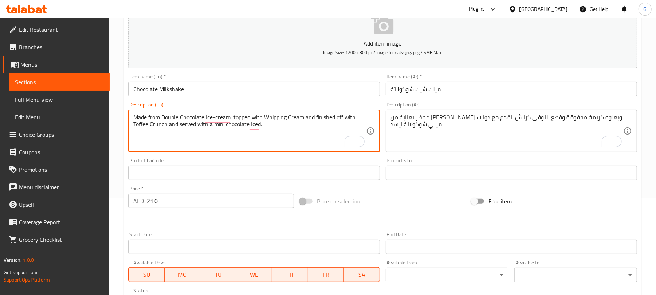
click at [240, 86] on input "Chocolate Milkshake" at bounding box center [253, 89] width 251 height 15
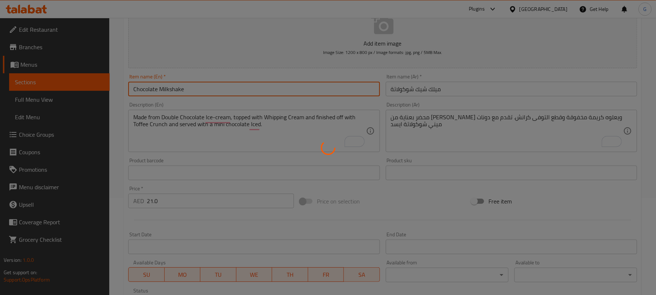
type input "0"
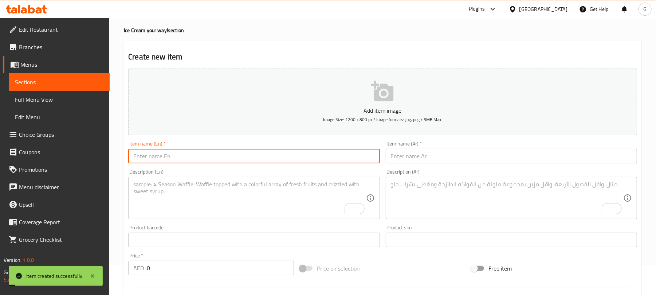
scroll to position [0, 0]
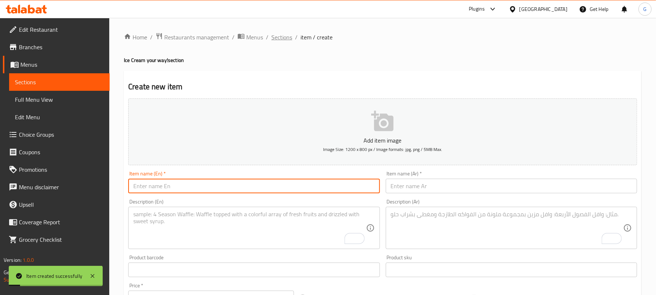
click at [288, 39] on span "Sections" at bounding box center [282, 37] width 21 height 9
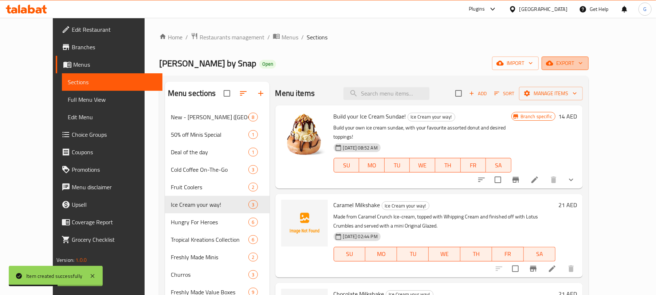
click at [585, 60] on icon "button" at bounding box center [580, 62] width 7 height 7
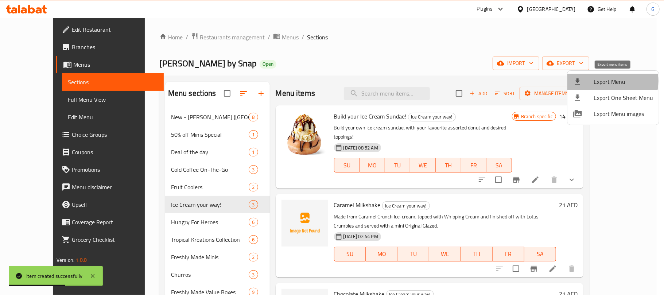
click at [608, 81] on span "Export Menu" at bounding box center [622, 81] width 59 height 9
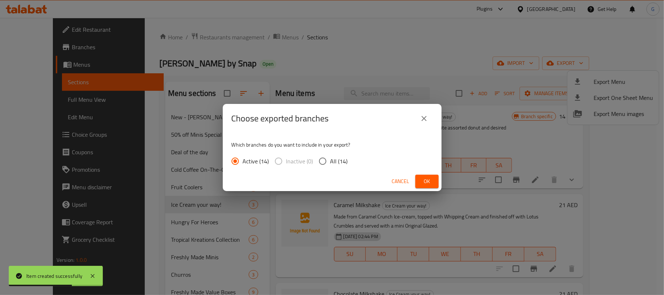
click at [330, 161] on span "All (14)" at bounding box center [338, 161] width 17 height 9
click at [330, 161] on input "All (14)" at bounding box center [322, 160] width 15 height 15
radio input "true"
click at [428, 187] on button "Ok" at bounding box center [426, 181] width 23 height 13
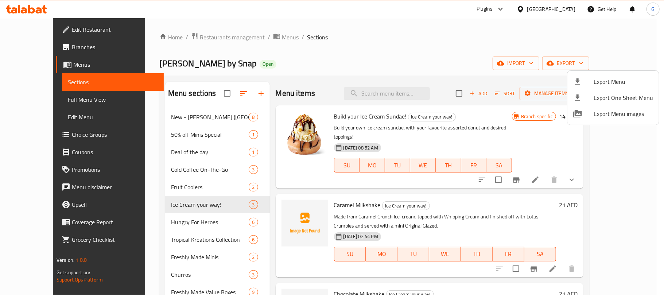
click at [433, 58] on div at bounding box center [332, 147] width 664 height 295
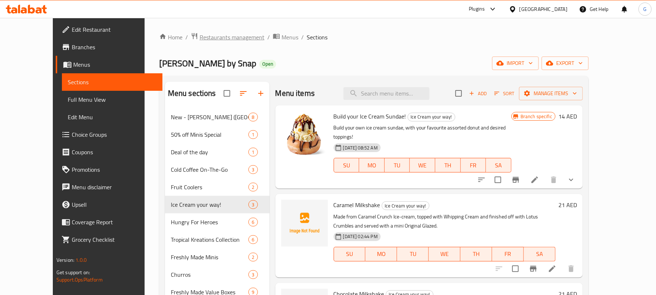
click at [208, 36] on span "Restaurants management" at bounding box center [232, 37] width 65 height 9
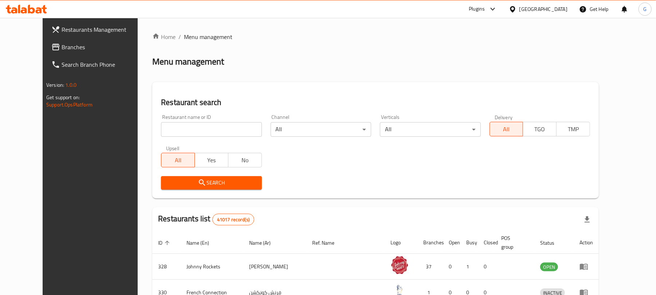
click at [166, 130] on input "search" at bounding box center [211, 129] width 101 height 15
paste input "13265"
type input "13265"
drag, startPoint x: 166, startPoint y: 170, endPoint x: 166, endPoint y: 179, distance: 9.5
click at [167, 179] on span "Search" at bounding box center [211, 182] width 89 height 9
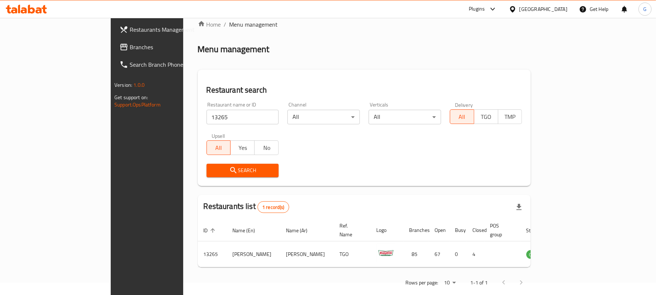
scroll to position [16, 0]
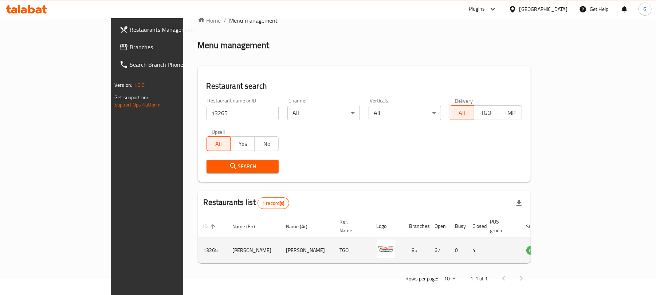
click at [574, 246] on icon "enhanced table" at bounding box center [569, 250] width 9 height 9
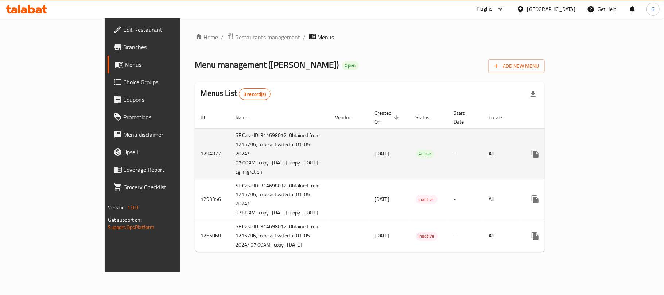
click at [602, 132] on td "enhanced table" at bounding box center [561, 153] width 82 height 50
click at [591, 150] on icon "enhanced table" at bounding box center [587, 153] width 7 height 7
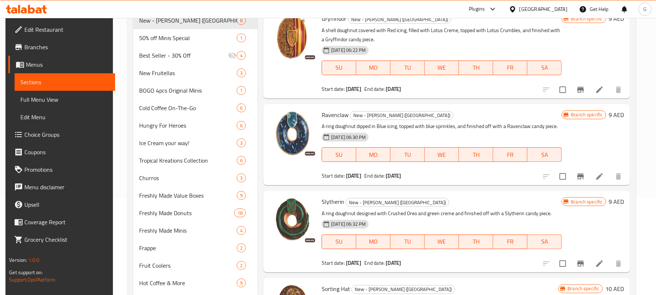
scroll to position [97, 0]
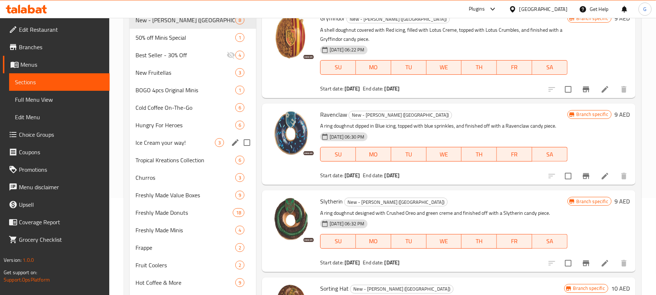
click at [148, 144] on span "Ice Cream your way!" at bounding box center [175, 142] width 79 height 9
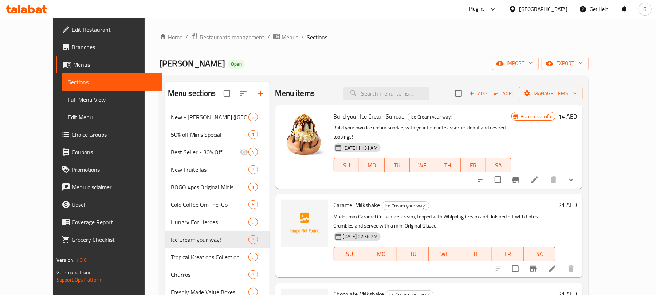
click at [200, 35] on span "Restaurants management" at bounding box center [232, 37] width 65 height 9
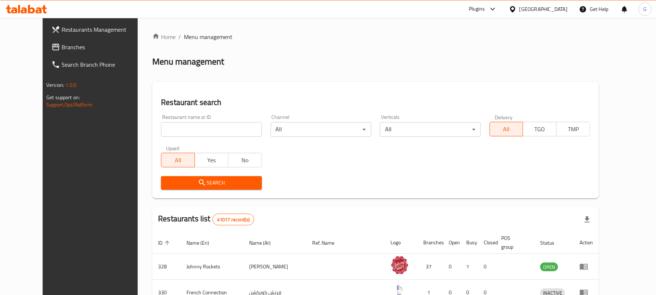
click at [168, 127] on input "search" at bounding box center [211, 129] width 101 height 15
paste input "2913"
type input "2913"
click at [167, 181] on span "Search" at bounding box center [211, 182] width 89 height 9
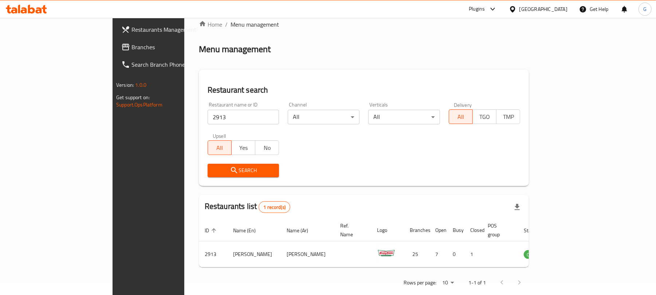
scroll to position [16, 0]
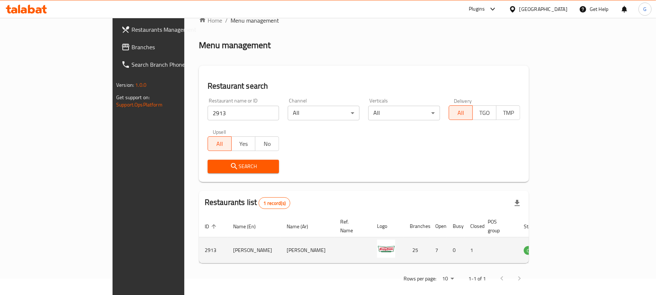
click at [571, 246] on icon "enhanced table" at bounding box center [566, 250] width 9 height 9
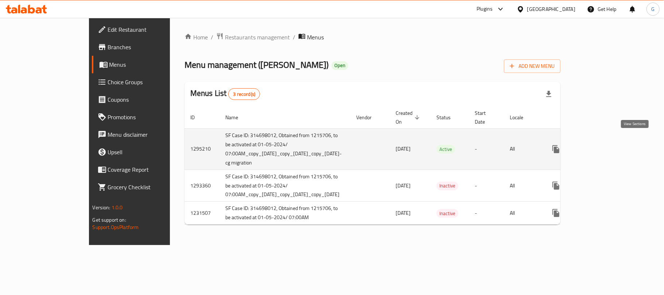
click at [612, 146] on icon "enhanced table" at bounding box center [608, 149] width 7 height 7
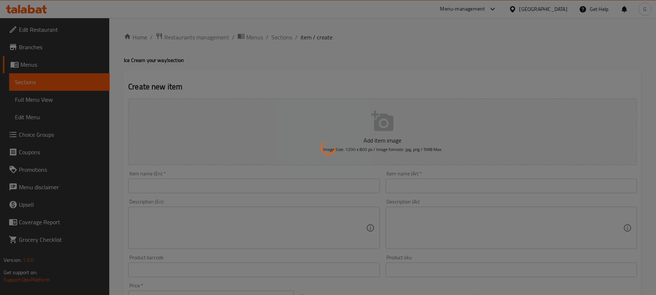
click at [284, 34] on div at bounding box center [328, 147] width 656 height 295
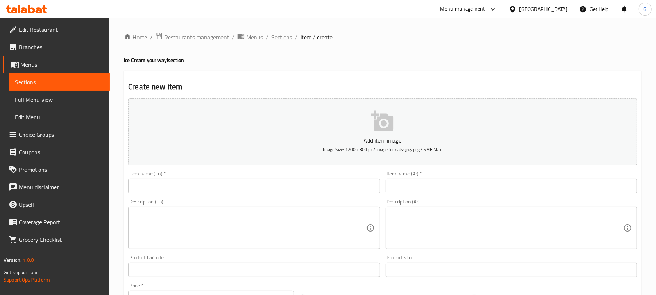
click at [277, 40] on span "Sections" at bounding box center [282, 37] width 21 height 9
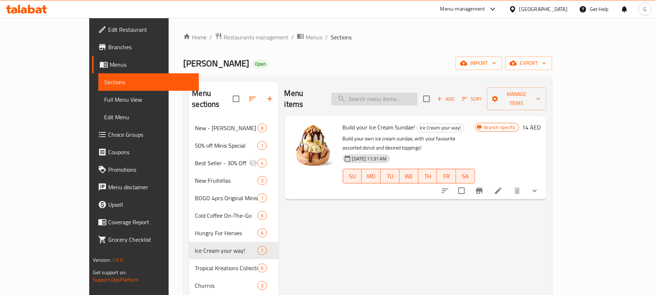
paste input "Caramel Milkshake"
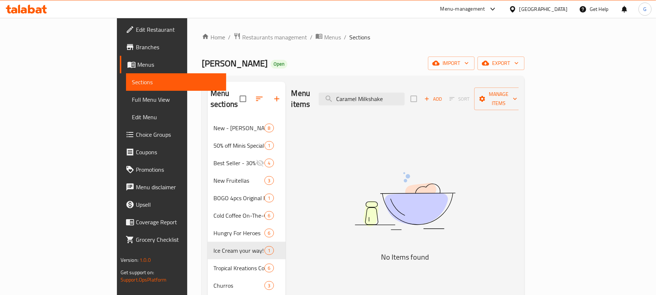
type input "Caramel Milkshake"
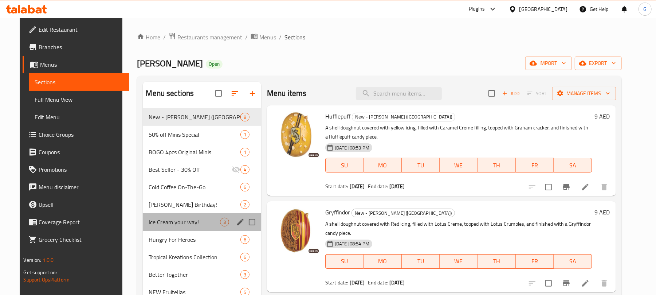
click at [175, 216] on div "Ice Cream your way! 3" at bounding box center [202, 221] width 118 height 17
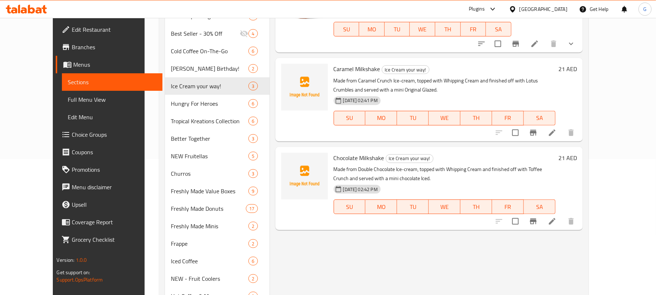
scroll to position [146, 0]
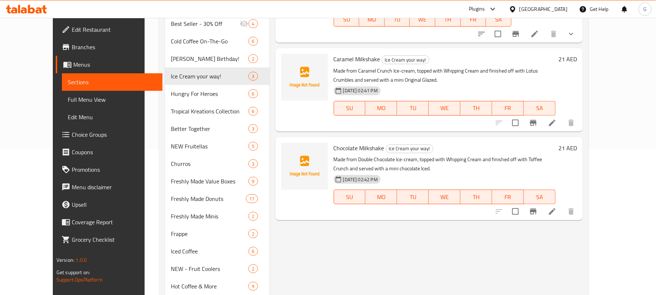
click at [72, 44] on span "Branches" at bounding box center [114, 47] width 85 height 9
